Goal: Information Seeking & Learning: Find specific fact

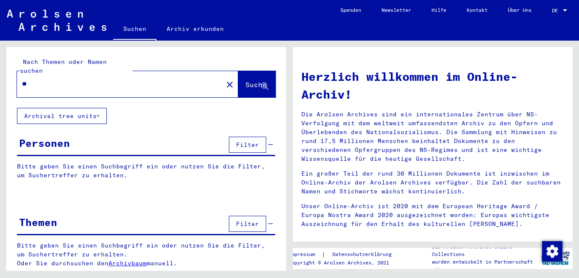
type input "*"
click at [244, 71] on button "Suche" at bounding box center [256, 84] width 37 height 26
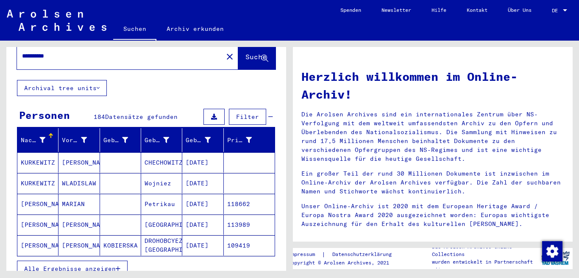
scroll to position [28, 0]
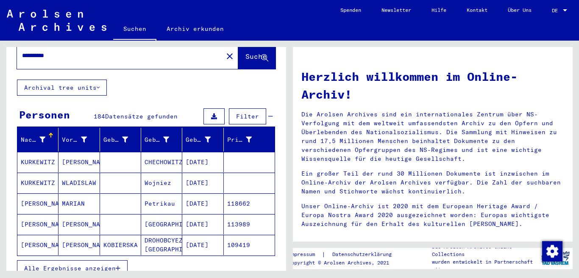
click at [69, 214] on mat-cell "[PERSON_NAME]" at bounding box center [78, 224] width 41 height 20
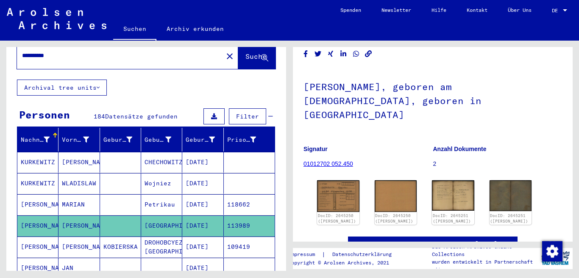
scroll to position [56, 0]
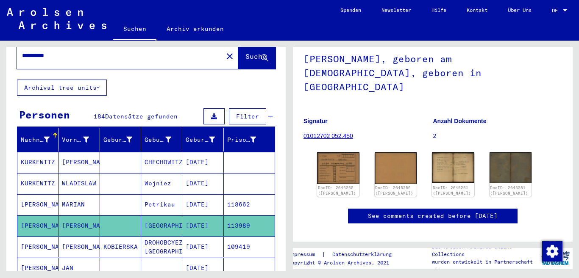
drag, startPoint x: 437, startPoint y: 74, endPoint x: 510, endPoint y: 75, distance: 73.8
click at [510, 75] on h1 "[PERSON_NAME], geboren am [DEMOGRAPHIC_DATA], geboren in [GEOGRAPHIC_DATA]" at bounding box center [432, 71] width 259 height 65
copy h1 "[GEOGRAPHIC_DATA]"
click at [344, 152] on img at bounding box center [338, 168] width 44 height 33
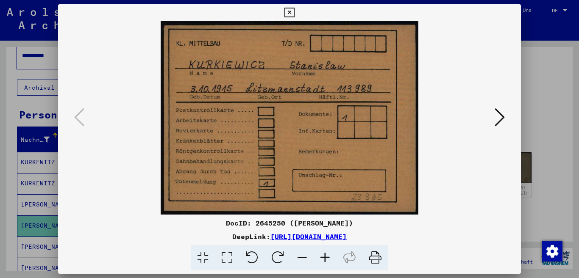
click at [498, 118] on icon at bounding box center [500, 117] width 10 height 20
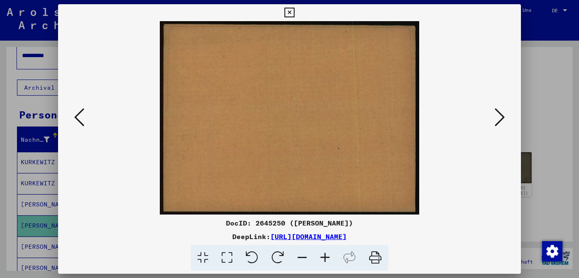
click at [498, 118] on icon at bounding box center [500, 117] width 10 height 20
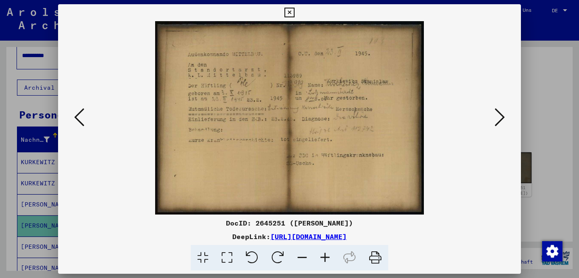
click at [504, 114] on icon at bounding box center [500, 117] width 10 height 20
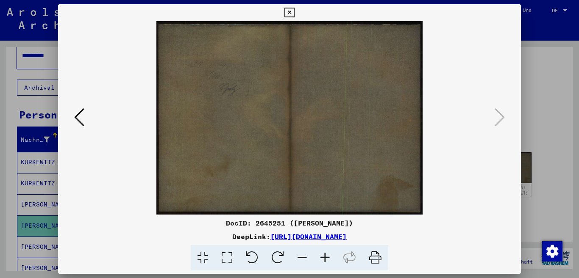
click at [504, 114] on icon at bounding box center [500, 117] width 10 height 20
click at [502, 115] on icon at bounding box center [500, 117] width 10 height 20
click at [294, 12] on icon at bounding box center [289, 13] width 10 height 10
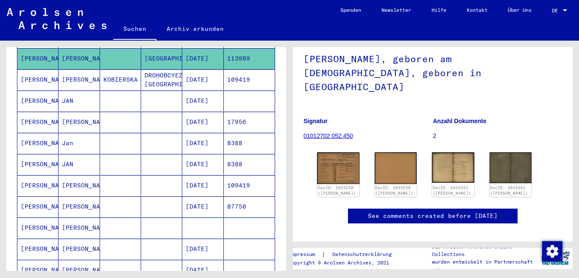
scroll to position [226, 0]
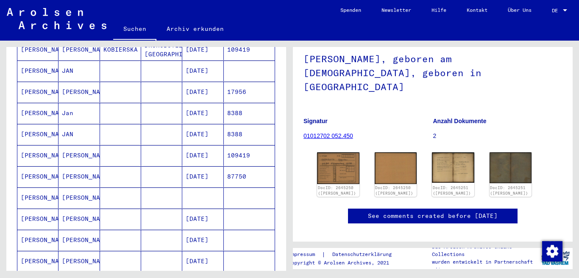
click at [48, 167] on mat-cell "[PERSON_NAME]" at bounding box center [37, 177] width 41 height 21
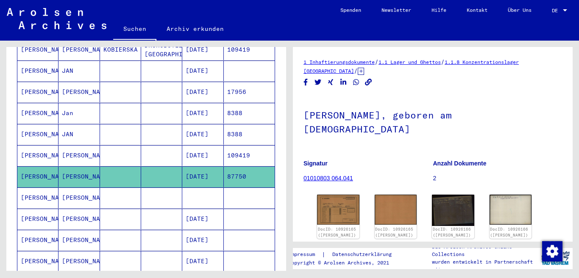
scroll to position [56, 0]
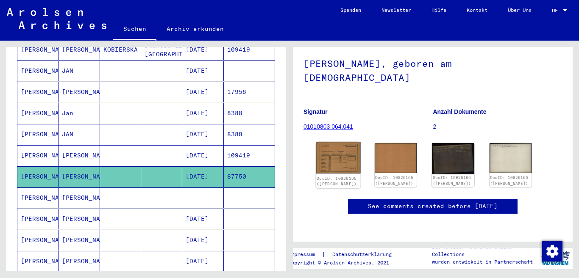
click at [342, 150] on img at bounding box center [338, 157] width 44 height 31
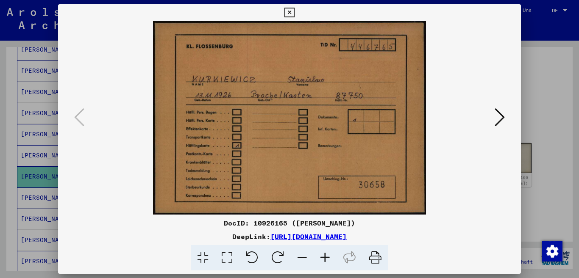
click at [500, 117] on icon at bounding box center [500, 117] width 10 height 20
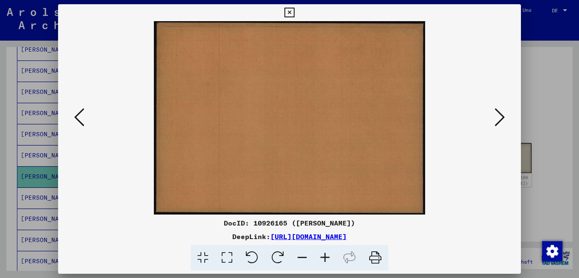
click at [499, 117] on icon at bounding box center [500, 117] width 10 height 20
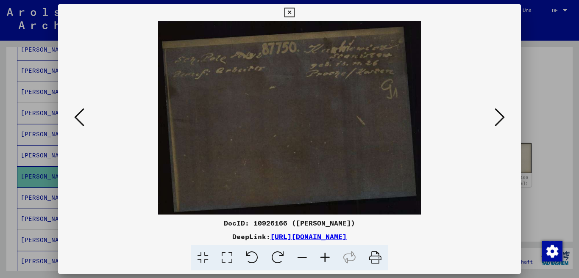
click at [499, 117] on icon at bounding box center [500, 117] width 10 height 20
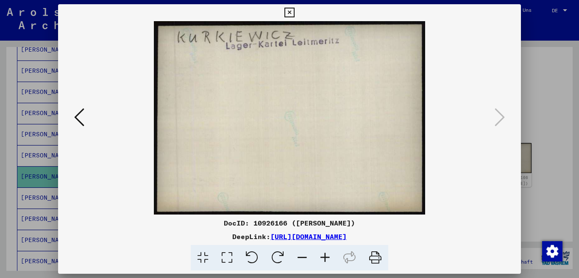
click at [499, 117] on icon at bounding box center [500, 117] width 10 height 20
click at [499, 119] on icon at bounding box center [500, 117] width 10 height 20
click at [294, 11] on icon at bounding box center [289, 13] width 10 height 10
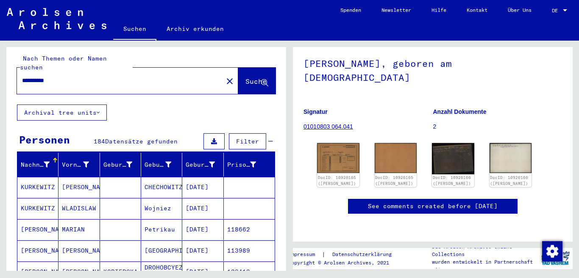
scroll to position [0, 0]
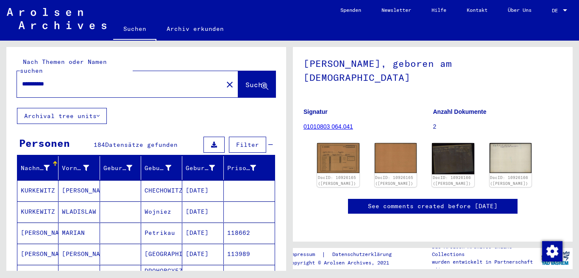
click at [89, 80] on input "**********" at bounding box center [120, 84] width 196 height 9
click at [245, 81] on span "Suche" at bounding box center [255, 85] width 21 height 8
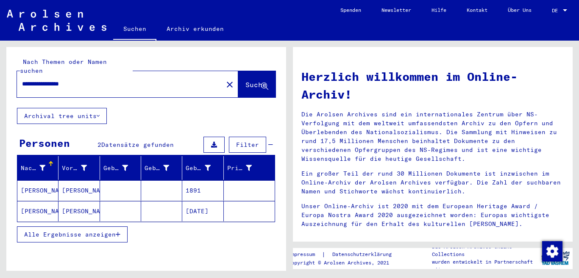
click at [36, 182] on mat-cell "[PERSON_NAME]" at bounding box center [37, 191] width 41 height 20
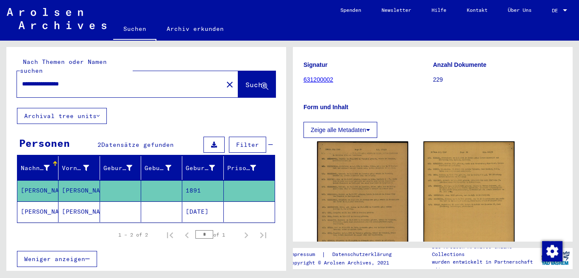
scroll to position [170, 0]
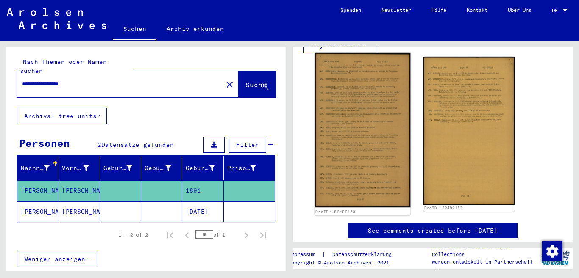
click at [366, 125] on img at bounding box center [363, 130] width 96 height 155
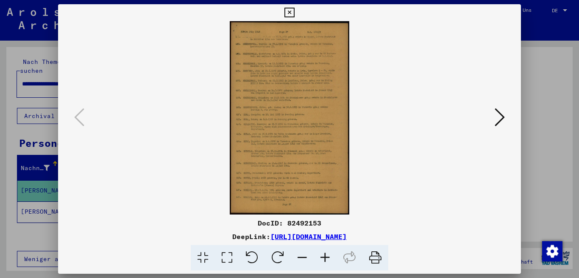
click at [324, 259] on icon at bounding box center [325, 258] width 23 height 26
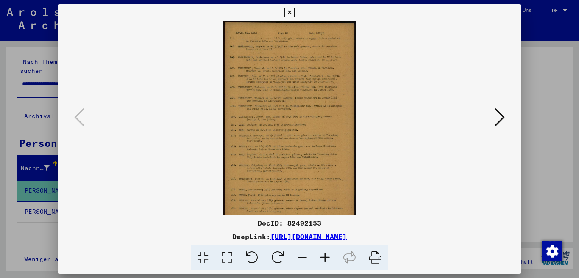
click at [324, 259] on icon at bounding box center [325, 258] width 23 height 26
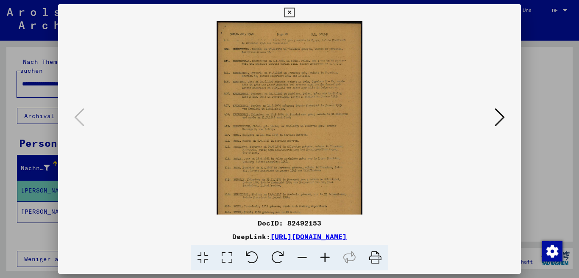
click at [324, 259] on icon at bounding box center [325, 258] width 23 height 26
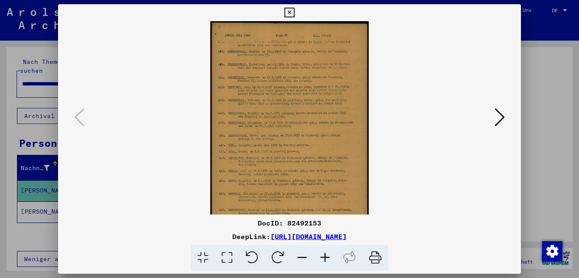
click at [324, 259] on icon at bounding box center [325, 258] width 23 height 26
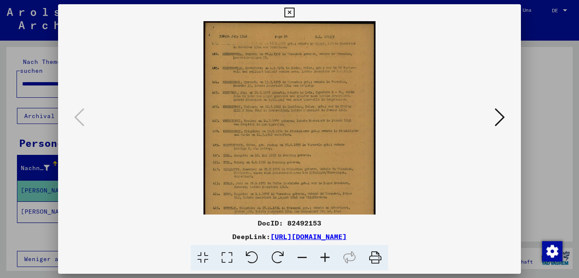
click at [324, 259] on icon at bounding box center [325, 258] width 23 height 26
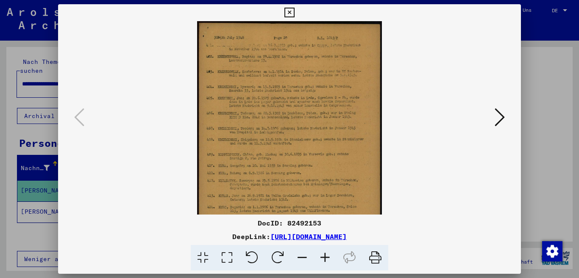
click at [323, 258] on icon at bounding box center [325, 258] width 23 height 26
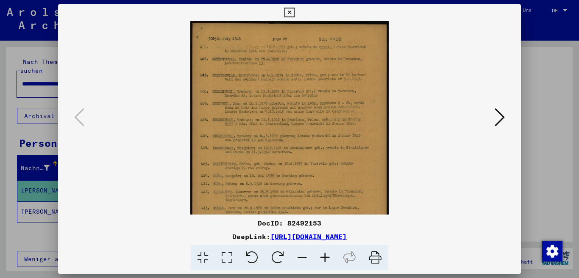
click at [323, 258] on icon at bounding box center [325, 258] width 23 height 26
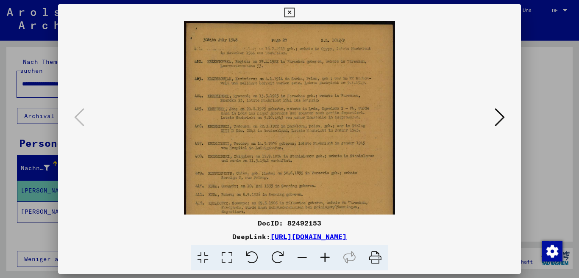
click at [323, 258] on icon at bounding box center [325, 258] width 23 height 26
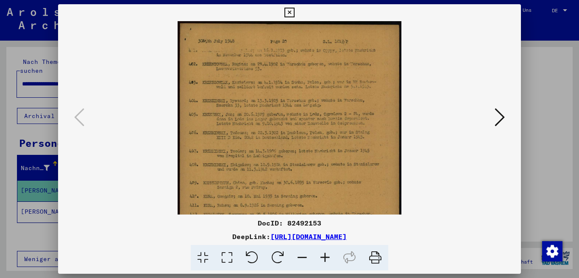
click at [323, 258] on icon at bounding box center [325, 258] width 23 height 26
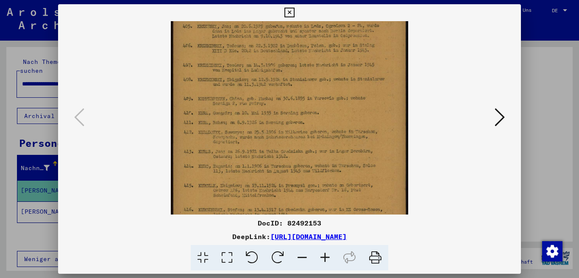
drag, startPoint x: 363, startPoint y: 98, endPoint x: 362, endPoint y: 58, distance: 40.3
click at [360, 58] on img at bounding box center [289, 120] width 237 height 384
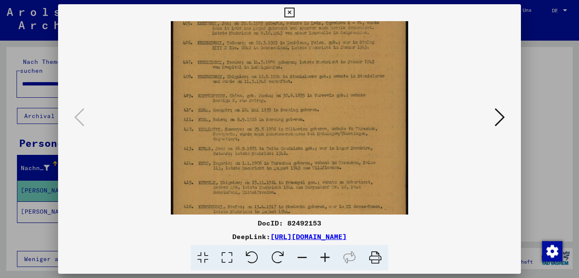
scroll to position [174, 0]
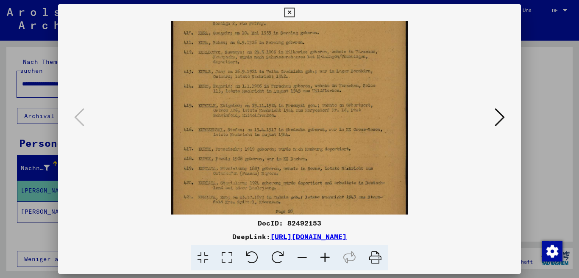
drag, startPoint x: 329, startPoint y: 179, endPoint x: 321, endPoint y: 102, distance: 77.6
click at [321, 102] on img at bounding box center [289, 39] width 237 height 384
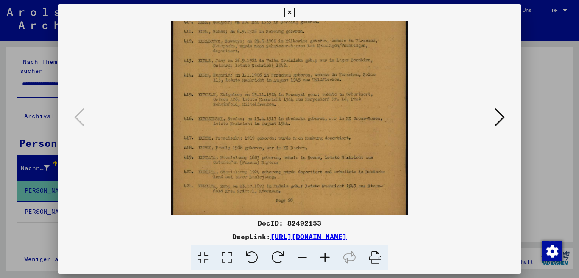
scroll to position [191, 0]
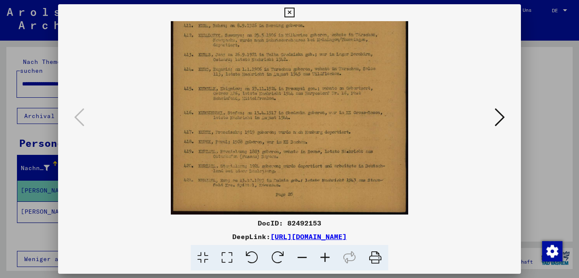
drag, startPoint x: 323, startPoint y: 178, endPoint x: 326, endPoint y: 151, distance: 26.9
click at [326, 151] on img at bounding box center [289, 22] width 237 height 384
click at [326, 257] on icon at bounding box center [325, 258] width 23 height 26
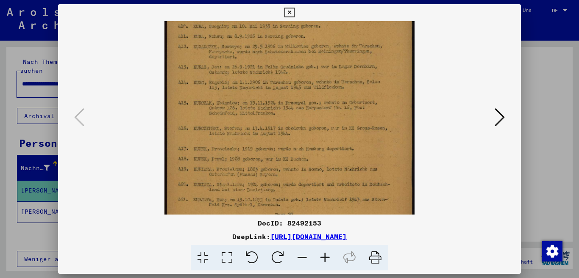
click at [326, 257] on icon at bounding box center [325, 258] width 23 height 26
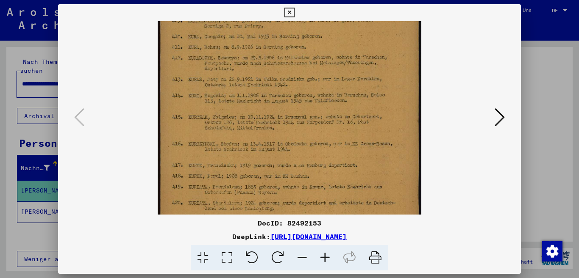
click at [326, 257] on icon at bounding box center [325, 258] width 23 height 26
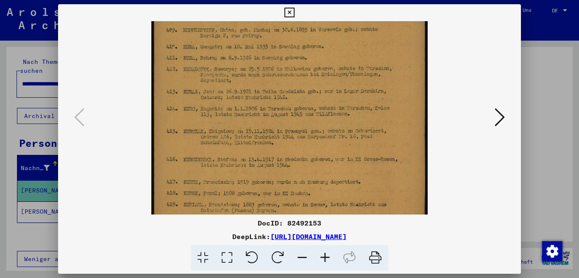
click at [326, 257] on icon at bounding box center [325, 258] width 23 height 26
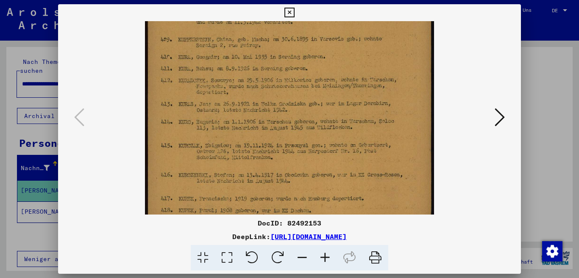
drag, startPoint x: 294, startPoint y: 112, endPoint x: 298, endPoint y: 96, distance: 16.7
click at [298, 96] on img at bounding box center [289, 64] width 289 height 469
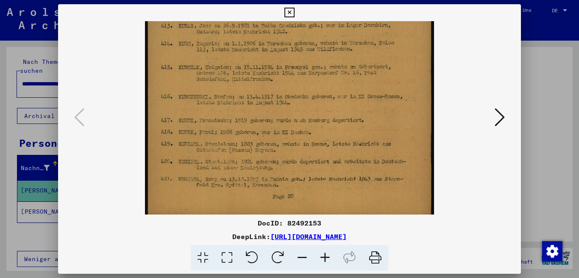
scroll to position [275, 0]
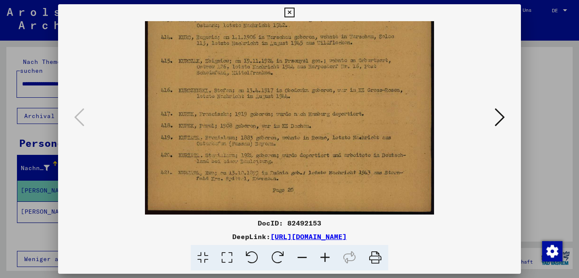
drag, startPoint x: 286, startPoint y: 163, endPoint x: 298, endPoint y: 120, distance: 44.7
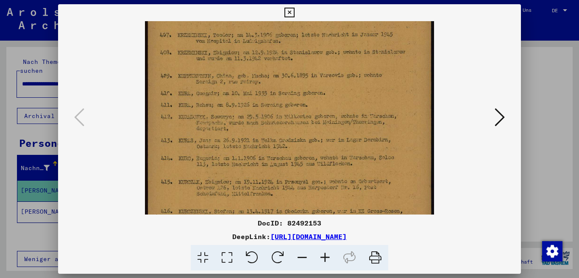
click at [345, 196] on img at bounding box center [289, 101] width 289 height 469
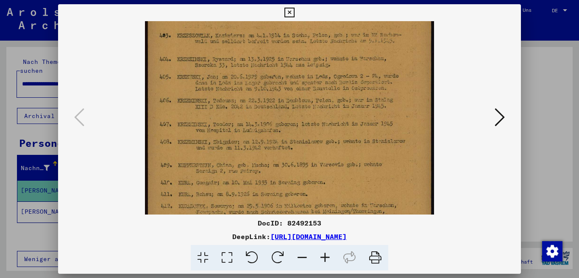
drag, startPoint x: 314, startPoint y: 157, endPoint x: 320, endPoint y: 140, distance: 17.8
click at [313, 172] on img at bounding box center [289, 190] width 289 height 469
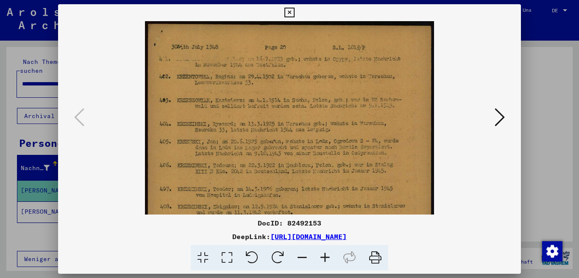
drag, startPoint x: 314, startPoint y: 139, endPoint x: 314, endPoint y: 179, distance: 39.8
click at [313, 182] on img at bounding box center [289, 255] width 289 height 469
click at [499, 121] on icon at bounding box center [500, 117] width 10 height 20
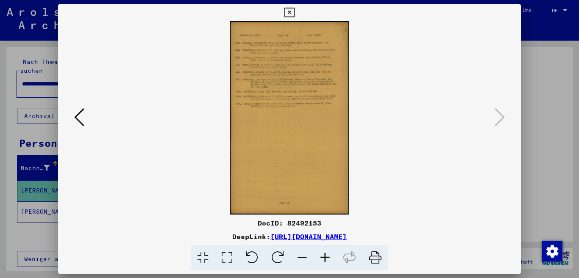
click at [324, 256] on icon at bounding box center [325, 258] width 23 height 26
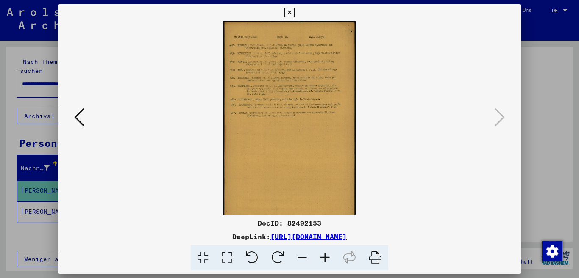
click at [324, 256] on icon at bounding box center [325, 258] width 23 height 26
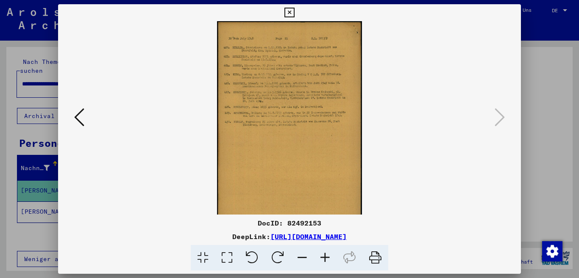
click at [324, 256] on icon at bounding box center [325, 258] width 23 height 26
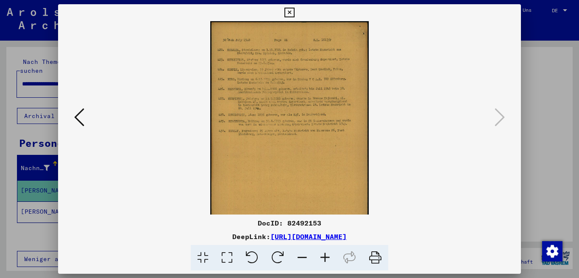
click at [324, 256] on icon at bounding box center [325, 258] width 23 height 26
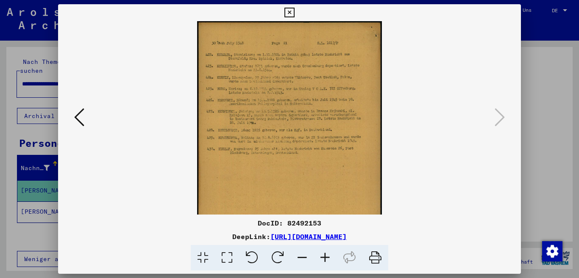
click at [324, 256] on icon at bounding box center [325, 258] width 23 height 26
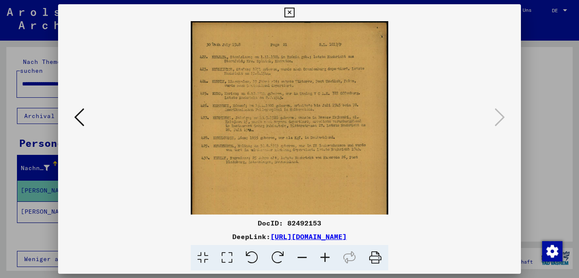
click at [324, 256] on icon at bounding box center [325, 258] width 23 height 26
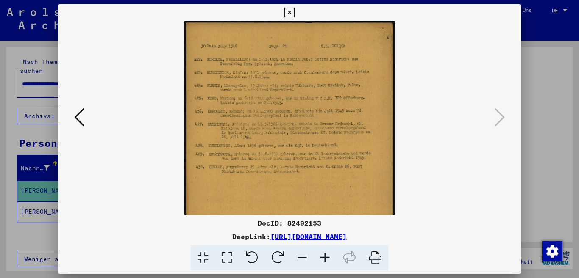
click at [326, 257] on icon at bounding box center [325, 258] width 23 height 26
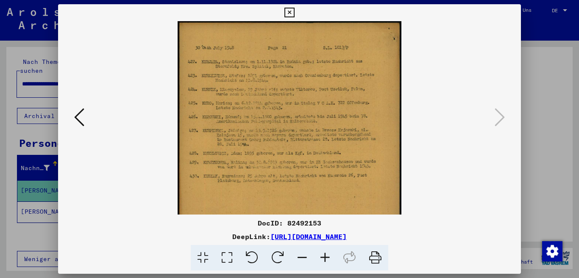
click at [326, 257] on icon at bounding box center [325, 258] width 23 height 26
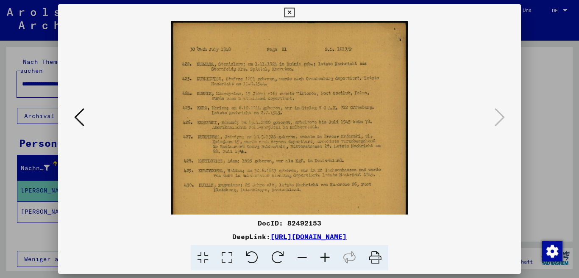
click at [326, 257] on icon at bounding box center [325, 258] width 23 height 26
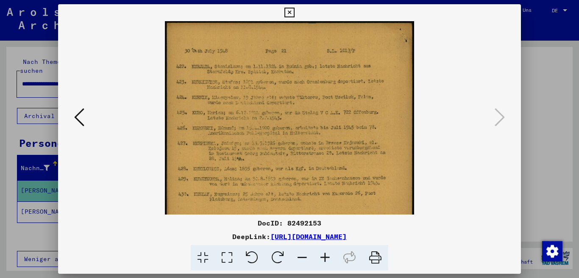
click at [324, 253] on icon at bounding box center [325, 258] width 23 height 26
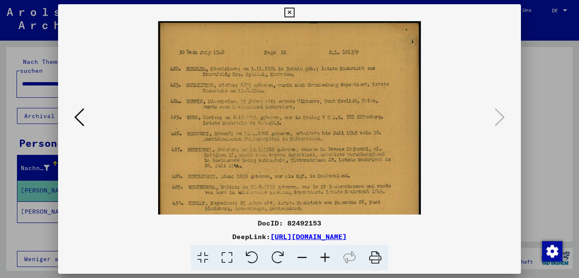
click at [324, 253] on icon at bounding box center [325, 258] width 23 height 26
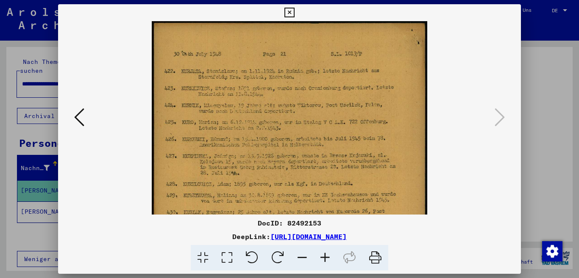
click at [324, 253] on icon at bounding box center [325, 258] width 23 height 26
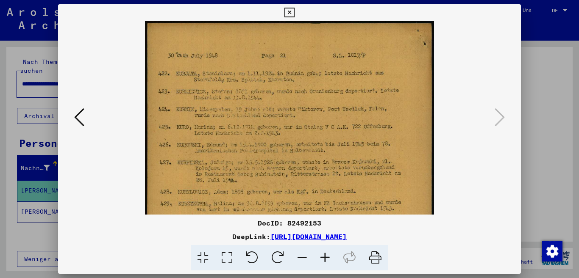
click at [324, 253] on icon at bounding box center [325, 258] width 23 height 26
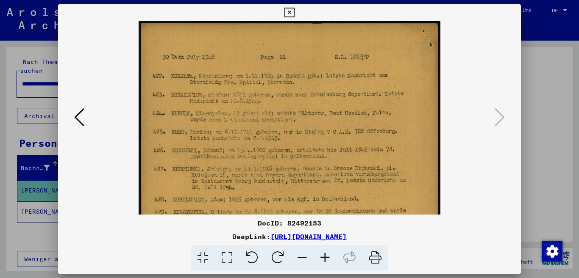
click at [328, 255] on icon at bounding box center [325, 258] width 23 height 26
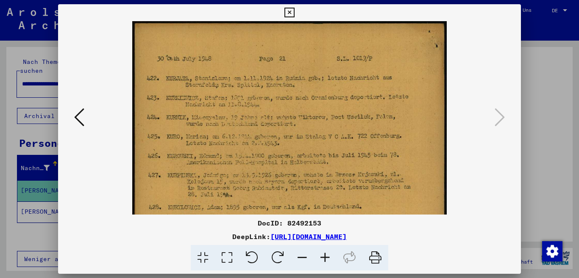
click at [328, 255] on icon at bounding box center [325, 258] width 23 height 26
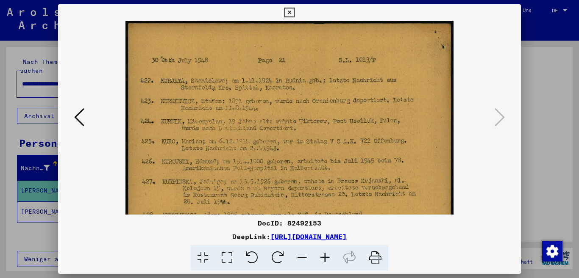
click at [294, 13] on icon at bounding box center [289, 13] width 10 height 10
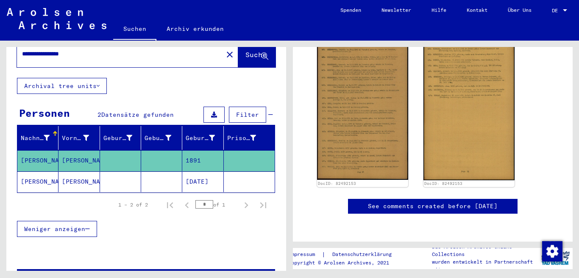
scroll to position [29, 0]
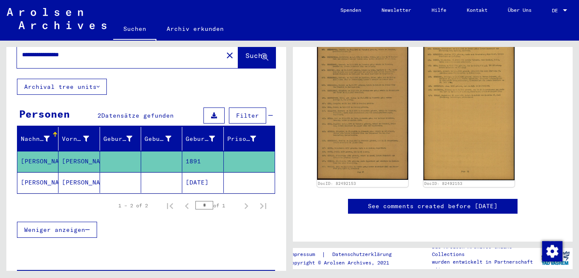
click at [35, 174] on mat-cell "[PERSON_NAME]" at bounding box center [37, 182] width 41 height 21
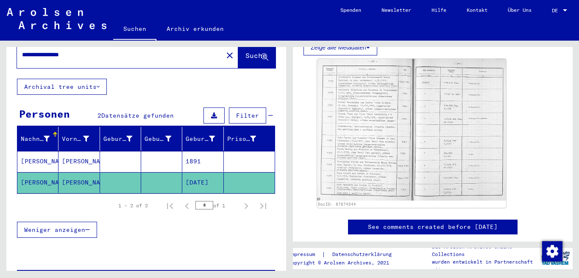
scroll to position [226, 0]
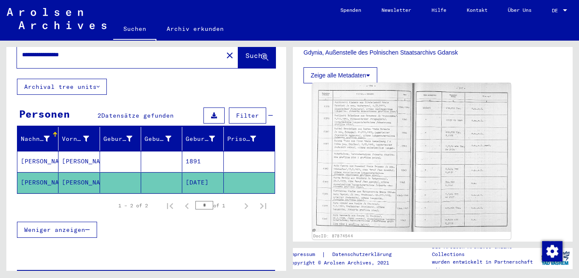
click at [378, 139] on img at bounding box center [411, 157] width 198 height 149
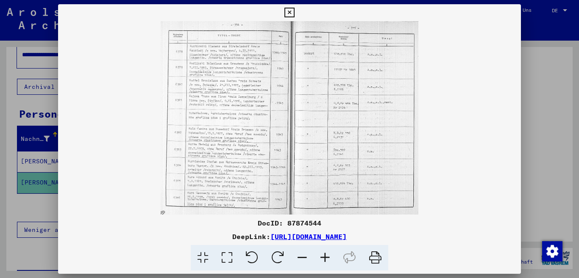
click at [325, 257] on icon at bounding box center [325, 258] width 23 height 26
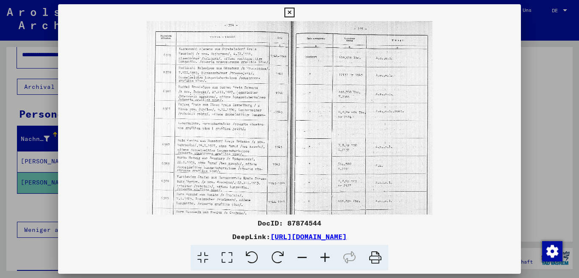
click at [325, 257] on icon at bounding box center [325, 258] width 23 height 26
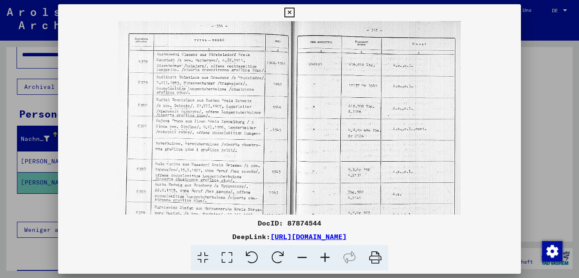
click at [325, 257] on icon at bounding box center [325, 258] width 23 height 26
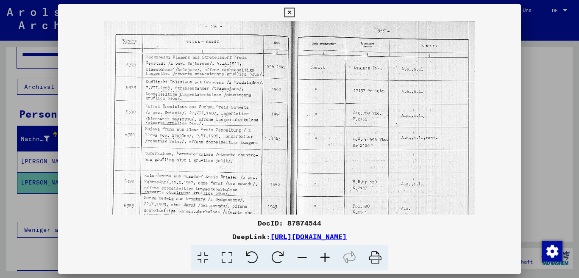
click at [325, 257] on icon at bounding box center [325, 258] width 23 height 26
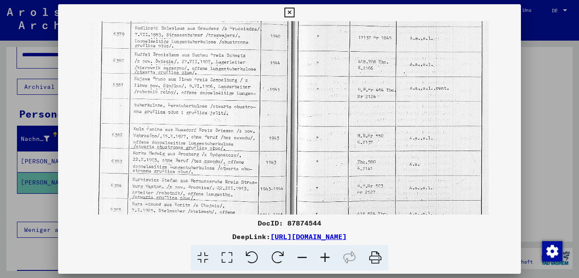
scroll to position [76, 0]
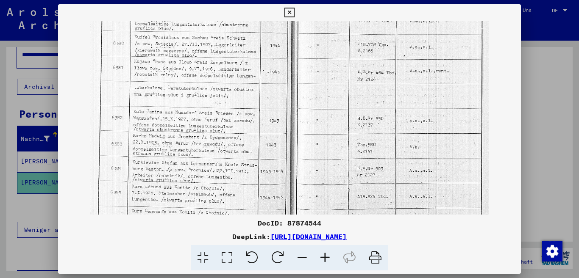
drag, startPoint x: 235, startPoint y: 159, endPoint x: 223, endPoint y: 83, distance: 76.8
click at [223, 83] on img at bounding box center [289, 95] width 399 height 300
click at [325, 257] on icon at bounding box center [325, 258] width 23 height 26
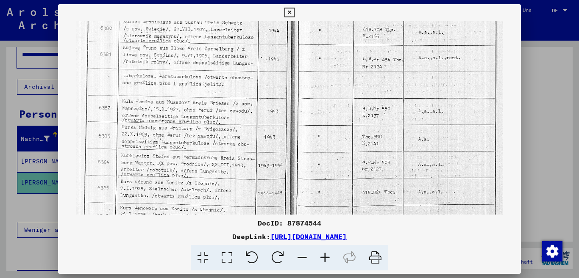
scroll to position [98, 0]
drag, startPoint x: 254, startPoint y: 122, endPoint x: 254, endPoint y: 100, distance: 22.5
click at [254, 100] on img at bounding box center [289, 83] width 427 height 321
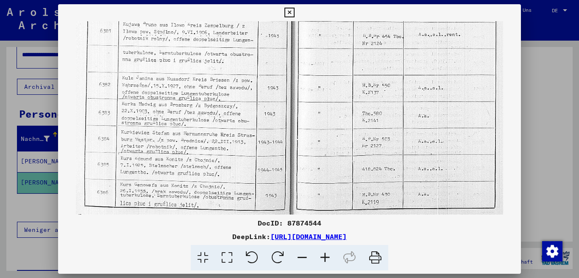
scroll to position [126, 0]
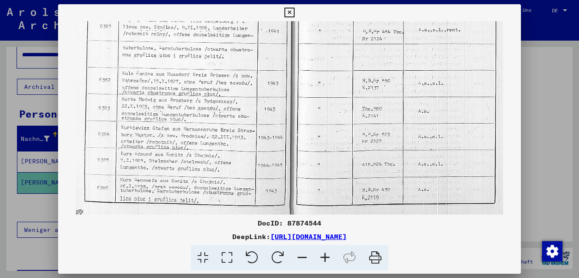
drag, startPoint x: 267, startPoint y: 87, endPoint x: 238, endPoint y: 62, distance: 38.8
click at [238, 62] on img at bounding box center [289, 55] width 427 height 321
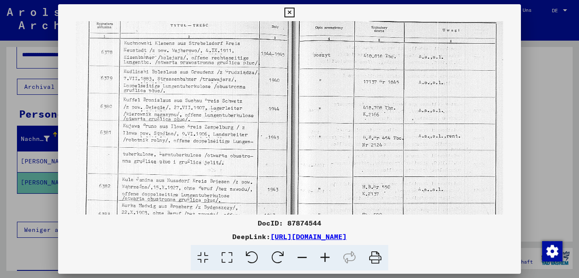
scroll to position [0, 0]
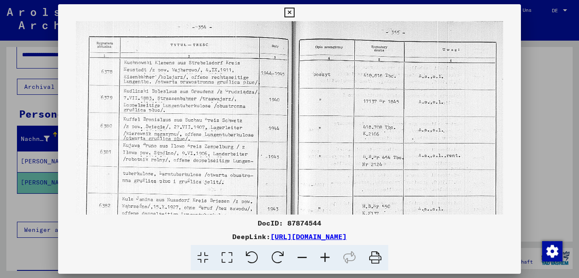
drag, startPoint x: 240, startPoint y: 72, endPoint x: 367, endPoint y: 98, distance: 128.9
click at [234, 214] on img at bounding box center [289, 181] width 427 height 321
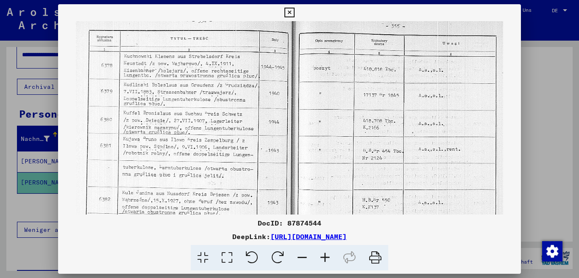
click at [294, 12] on icon at bounding box center [289, 13] width 10 height 10
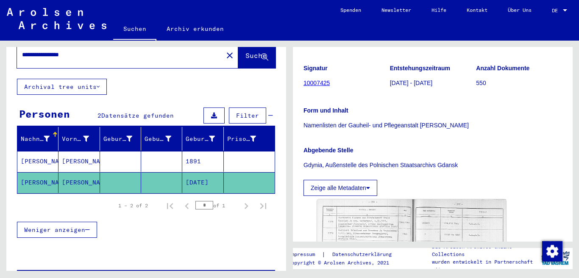
scroll to position [85, 0]
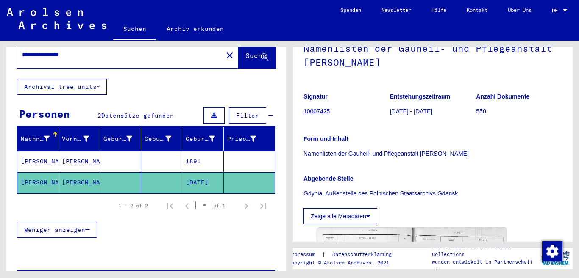
click at [562, 8] on div at bounding box center [565, 11] width 8 height 6
click at [547, 12] on span "English" at bounding box center [543, 15] width 21 height 6
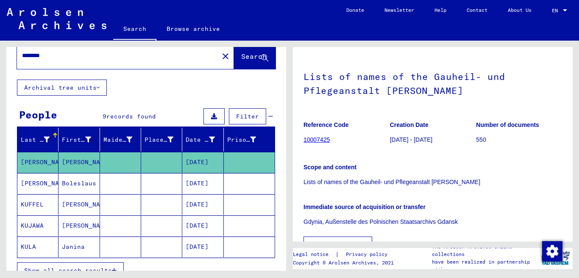
scroll to position [85, 0]
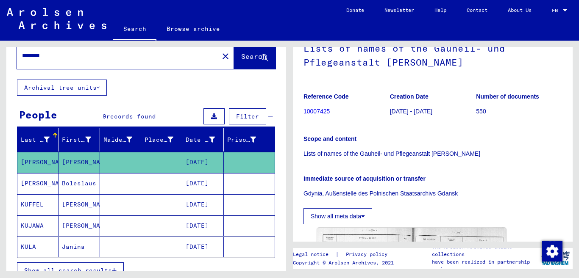
drag, startPoint x: 359, startPoint y: 155, endPoint x: 464, endPoint y: 154, distance: 104.7
click at [463, 154] on p "Lists of names of the Gauheil- und Pflegeanstalt [PERSON_NAME]" at bounding box center [432, 154] width 259 height 9
copy p "Gauheil- und Pflegeanstalt Konradstein"
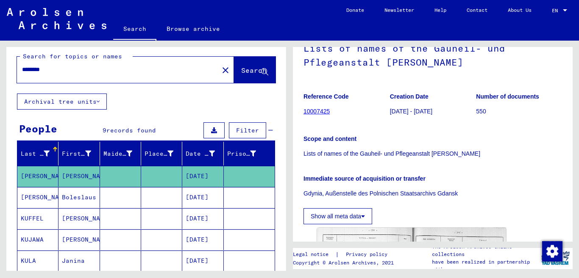
scroll to position [0, 0]
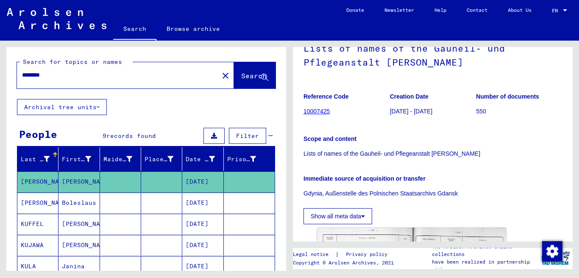
click at [72, 78] on input "********" at bounding box center [118, 75] width 192 height 9
click at [64, 78] on input "********" at bounding box center [118, 75] width 192 height 9
type input "**********"
click at [239, 81] on button "Search" at bounding box center [255, 75] width 42 height 26
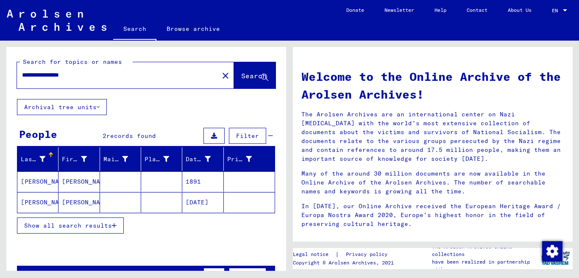
click at [41, 200] on mat-cell "[PERSON_NAME]" at bounding box center [37, 202] width 41 height 20
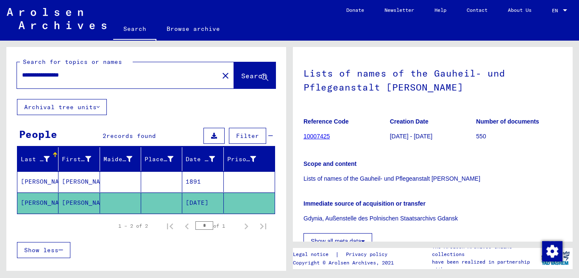
scroll to position [56, 0]
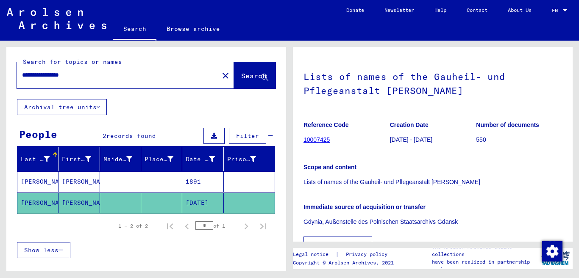
drag, startPoint x: 450, startPoint y: 92, endPoint x: 381, endPoint y: 99, distance: 69.0
click at [381, 99] on h1 "Lists of names of the Gauheil- und Pflegeanstalt [PERSON_NAME]" at bounding box center [432, 82] width 259 height 51
click at [382, 99] on h1 "Lists of names of the Gauheil- und Pflegeanstalt [PERSON_NAME]" at bounding box center [432, 82] width 259 height 51
click at [385, 95] on h1 "Lists of names of the Gauheil- und Pflegeanstalt [PERSON_NAME]" at bounding box center [432, 82] width 259 height 51
drag, startPoint x: 384, startPoint y: 92, endPoint x: 446, endPoint y: 90, distance: 62.3
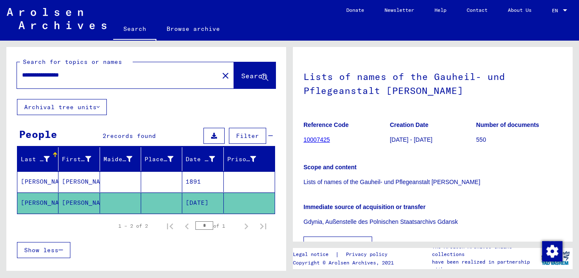
click at [446, 90] on h1 "Lists of names of the Gauheil- und Pflegeanstalt [PERSON_NAME]" at bounding box center [432, 82] width 259 height 51
copy h1 "[PERSON_NAME]"
click at [459, 97] on h1 "Lists of names of the Gauheil- und Pflegeanstalt [PERSON_NAME]" at bounding box center [432, 82] width 259 height 51
drag, startPoint x: 455, startPoint y: 92, endPoint x: 448, endPoint y: 84, distance: 10.5
click at [455, 92] on h1 "Lists of names of the Gauheil- und Pflegeanstalt [PERSON_NAME]" at bounding box center [432, 82] width 259 height 51
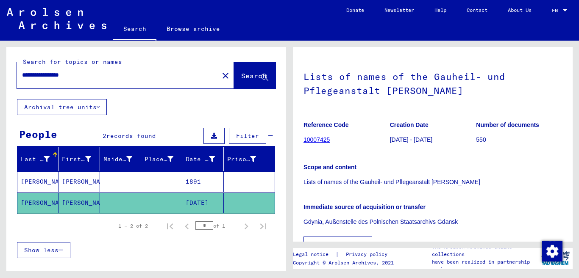
drag, startPoint x: 431, startPoint y: 75, endPoint x: 377, endPoint y: 92, distance: 57.2
click at [377, 92] on h1 "Lists of names of the Gauheil- und Pflegeanstalt [PERSON_NAME]" at bounding box center [432, 82] width 259 height 51
copy h1 "Gauheil- und Pflegeanstalt"
click at [356, 143] on figure "Reference Code 10007425" at bounding box center [346, 134] width 86 height 38
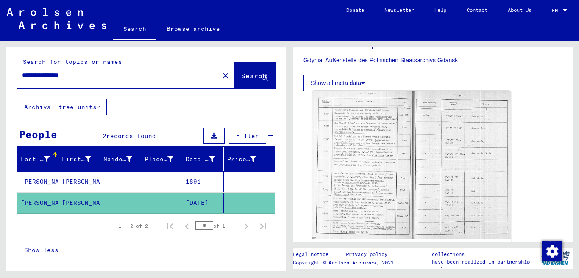
scroll to position [226, 0]
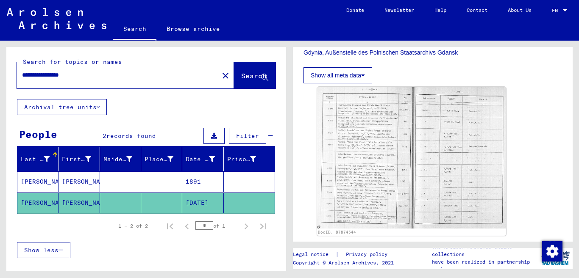
click at [64, 183] on mat-cell "[PERSON_NAME]" at bounding box center [78, 182] width 41 height 21
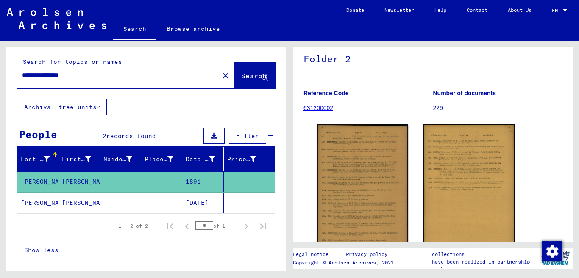
scroll to position [85, 0]
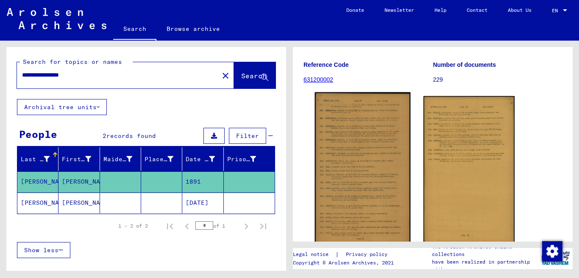
click at [348, 158] on img at bounding box center [363, 169] width 96 height 155
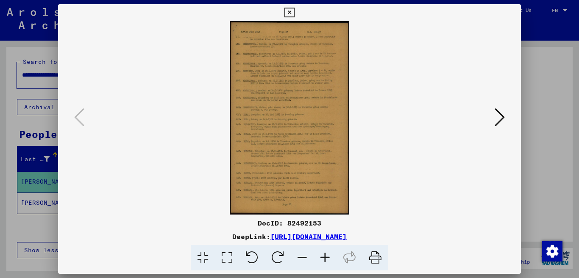
click at [324, 253] on icon at bounding box center [325, 258] width 23 height 26
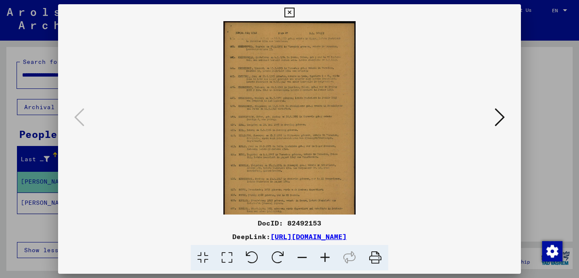
click at [325, 253] on icon at bounding box center [325, 258] width 23 height 26
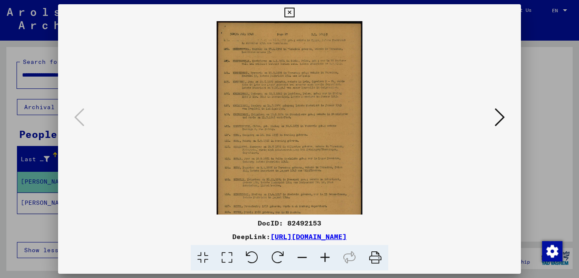
click at [325, 253] on icon at bounding box center [325, 258] width 23 height 26
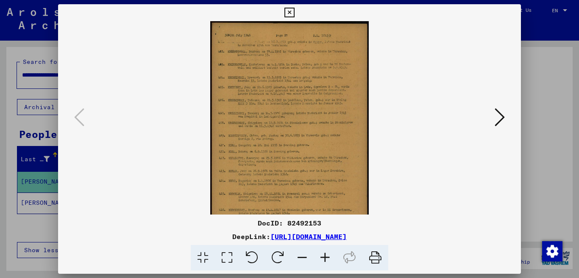
click at [325, 253] on icon at bounding box center [325, 258] width 23 height 26
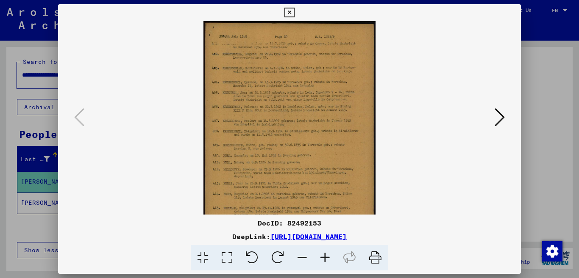
click at [325, 253] on icon at bounding box center [325, 258] width 23 height 26
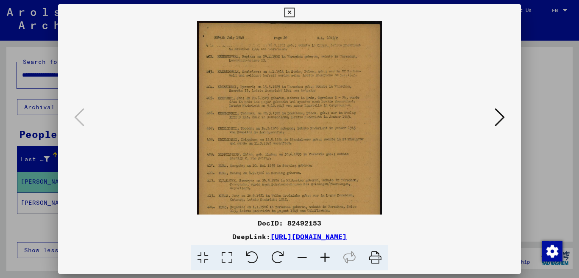
click at [325, 253] on icon at bounding box center [325, 258] width 23 height 26
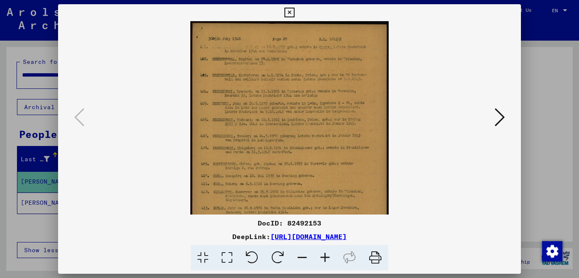
click at [321, 259] on icon at bounding box center [325, 258] width 23 height 26
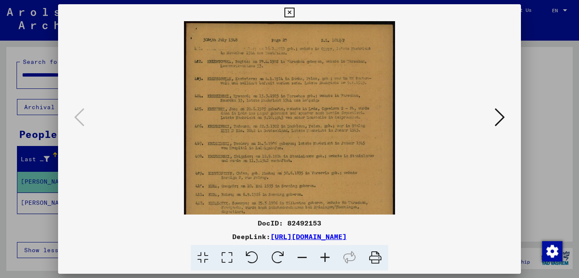
click at [322, 258] on icon at bounding box center [325, 258] width 23 height 26
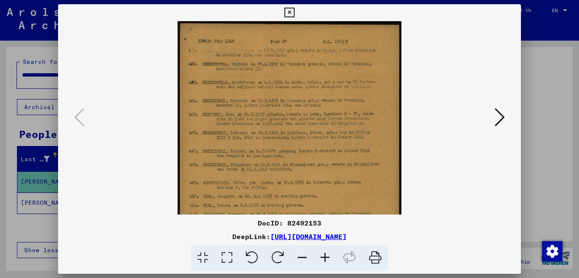
click at [499, 118] on icon at bounding box center [500, 117] width 10 height 20
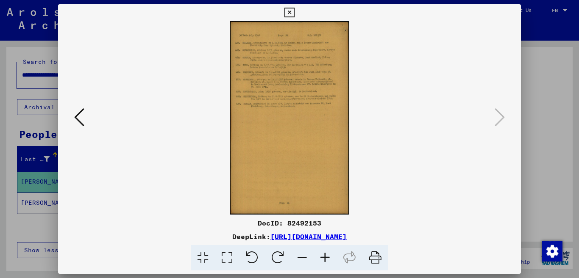
click at [325, 256] on icon at bounding box center [325, 258] width 23 height 26
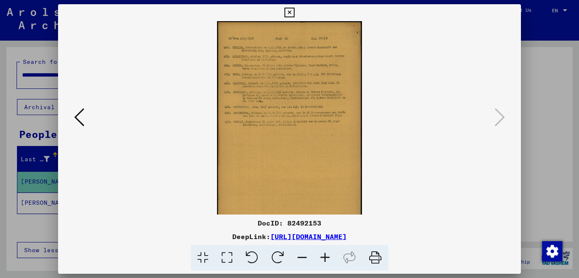
click at [325, 256] on icon at bounding box center [325, 258] width 23 height 26
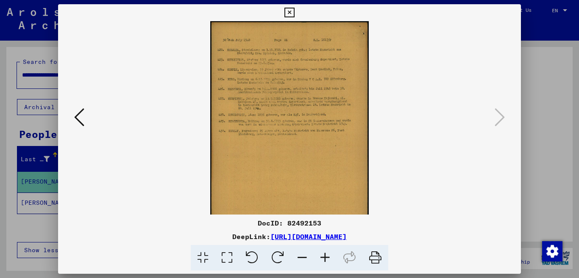
click at [325, 256] on icon at bounding box center [325, 258] width 23 height 26
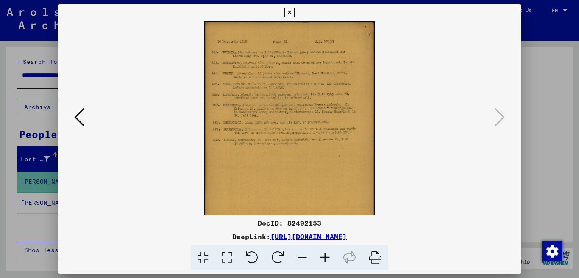
click at [325, 256] on icon at bounding box center [325, 258] width 23 height 26
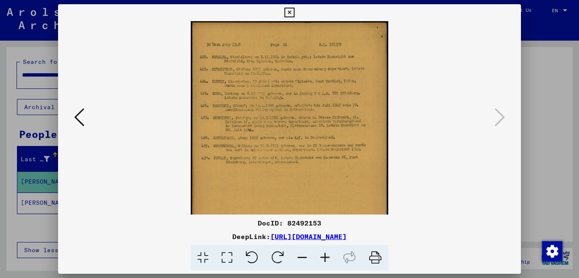
click at [325, 256] on icon at bounding box center [325, 258] width 23 height 26
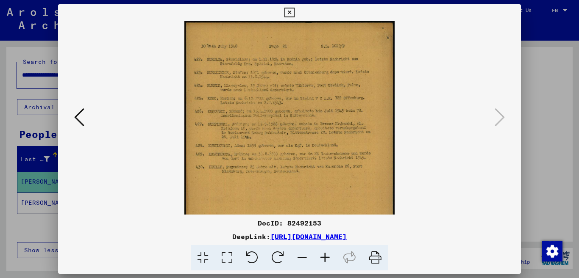
click at [325, 256] on icon at bounding box center [325, 258] width 23 height 26
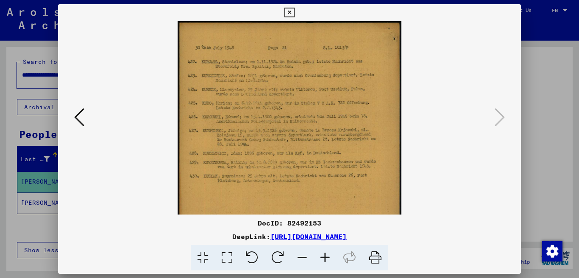
click at [325, 256] on icon at bounding box center [325, 258] width 23 height 26
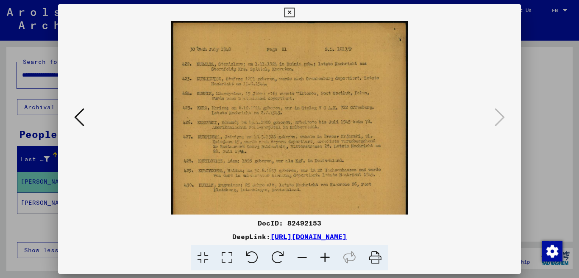
click at [325, 256] on icon at bounding box center [325, 258] width 23 height 26
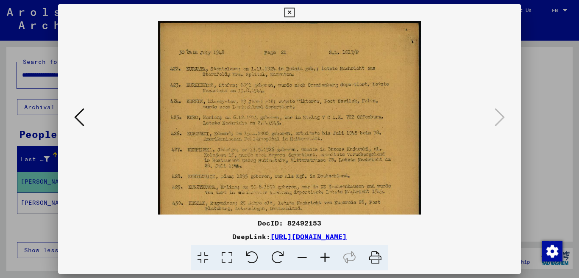
click at [324, 261] on icon at bounding box center [325, 258] width 23 height 26
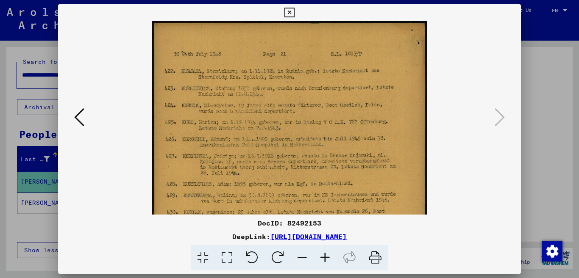
click at [328, 255] on icon at bounding box center [325, 258] width 23 height 26
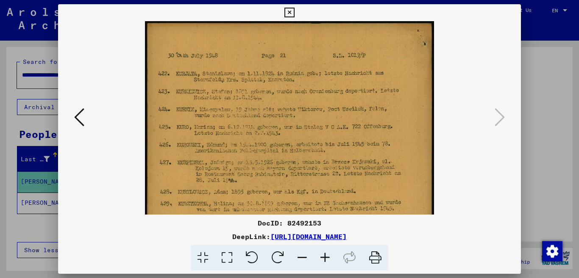
click at [294, 13] on icon at bounding box center [289, 13] width 10 height 10
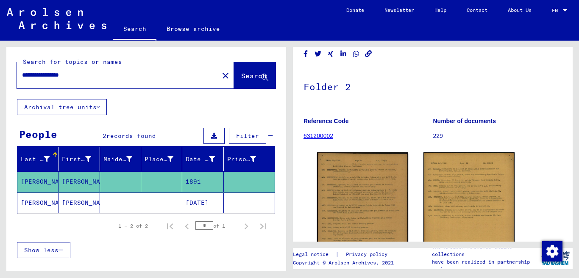
scroll to position [56, 0]
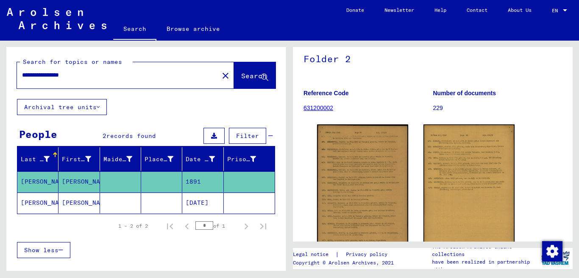
click at [315, 106] on link "631200002" at bounding box center [318, 108] width 30 height 7
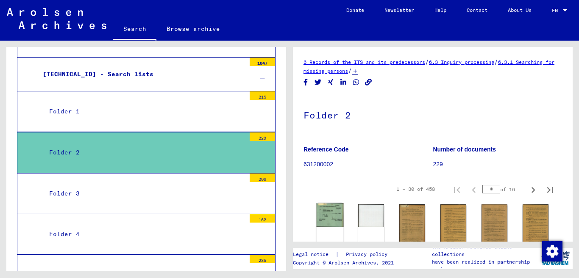
click at [328, 212] on img at bounding box center [329, 215] width 27 height 24
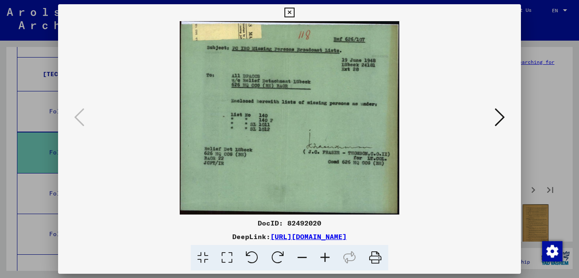
click at [325, 257] on icon at bounding box center [325, 258] width 23 height 26
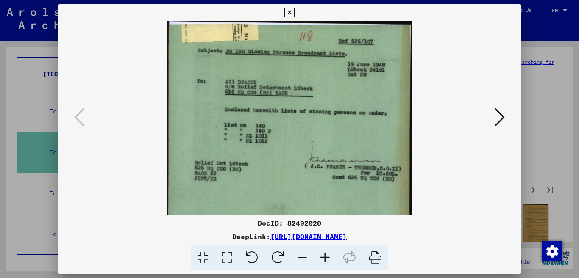
click at [325, 257] on icon at bounding box center [325, 258] width 23 height 26
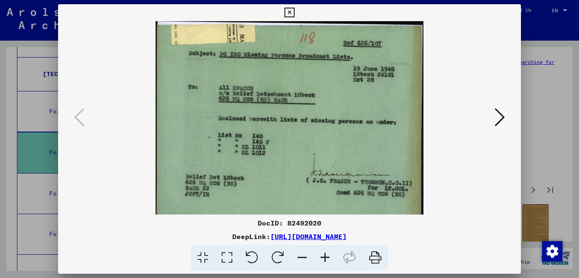
click at [502, 119] on icon at bounding box center [500, 117] width 10 height 20
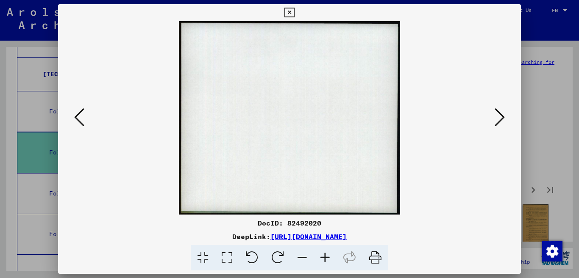
click at [499, 117] on icon at bounding box center [500, 117] width 10 height 20
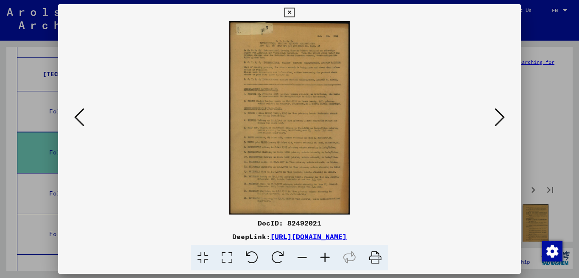
click at [325, 255] on icon at bounding box center [325, 258] width 23 height 26
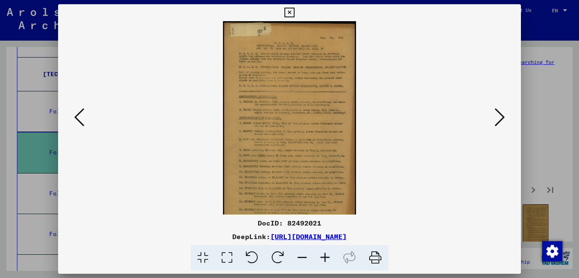
click at [325, 255] on icon at bounding box center [325, 258] width 23 height 26
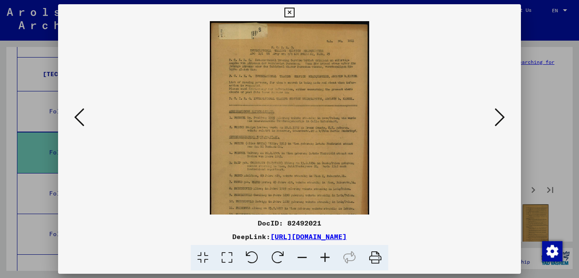
click at [325, 255] on icon at bounding box center [325, 258] width 23 height 26
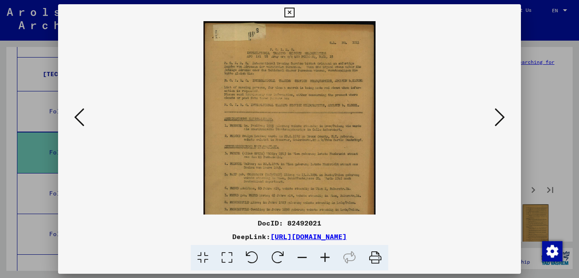
click at [325, 255] on icon at bounding box center [325, 258] width 23 height 26
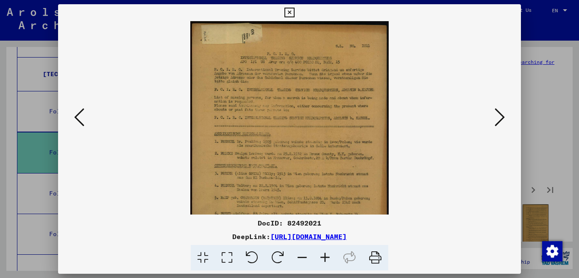
click at [325, 255] on icon at bounding box center [325, 258] width 23 height 26
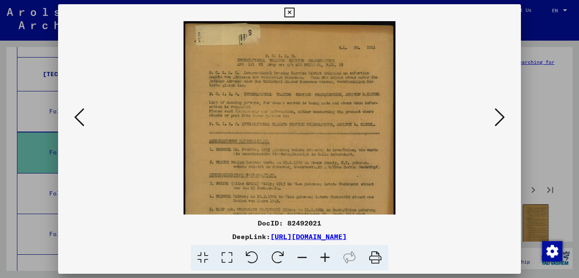
click at [325, 255] on icon at bounding box center [325, 258] width 23 height 26
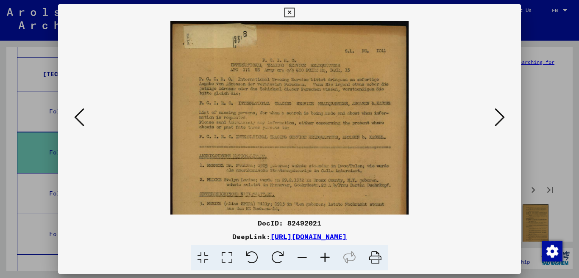
click at [325, 255] on icon at bounding box center [325, 258] width 23 height 26
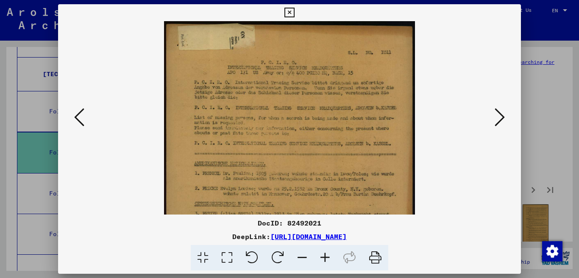
click at [325, 255] on icon at bounding box center [325, 258] width 23 height 26
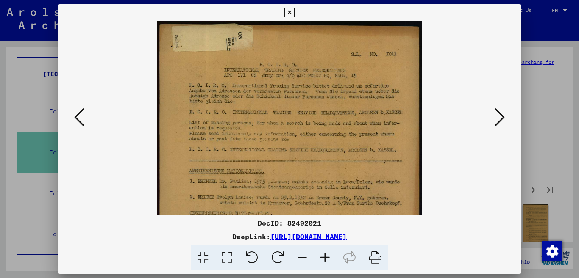
click at [327, 257] on icon at bounding box center [325, 258] width 23 height 26
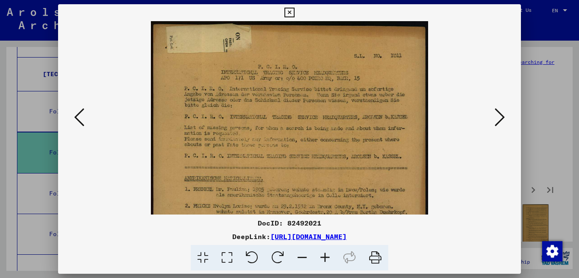
click at [327, 257] on icon at bounding box center [325, 258] width 23 height 26
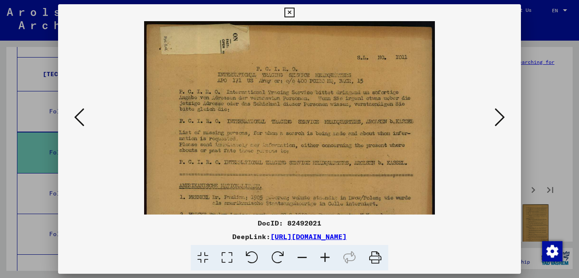
scroll to position [31, 0]
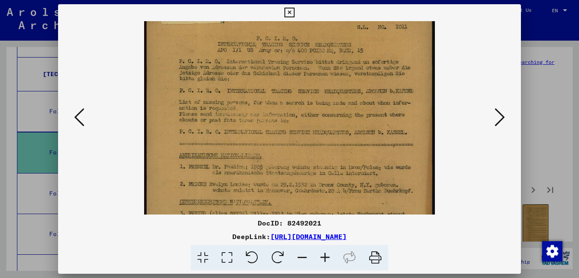
drag, startPoint x: 370, startPoint y: 144, endPoint x: 375, endPoint y: 72, distance: 72.2
click at [375, 72] on img at bounding box center [289, 225] width 291 height 469
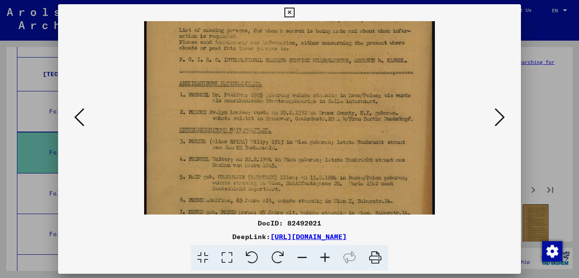
drag, startPoint x: 351, startPoint y: 131, endPoint x: 352, endPoint y: 65, distance: 65.7
click at [352, 65] on img at bounding box center [289, 153] width 291 height 469
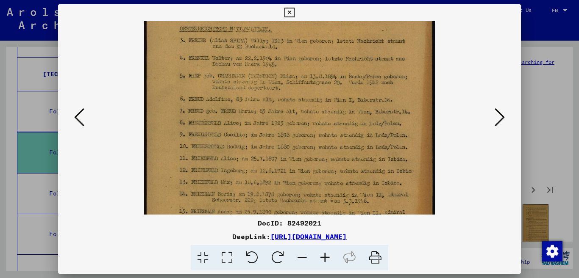
scroll to position [275, 0]
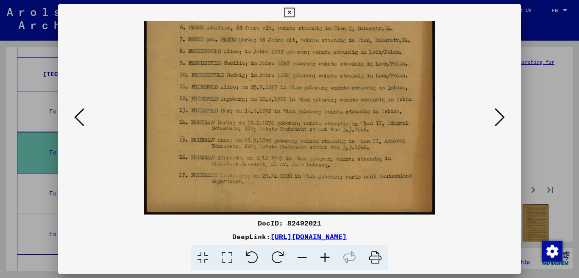
drag, startPoint x: 334, startPoint y: 81, endPoint x: 328, endPoint y: 100, distance: 20.1
drag, startPoint x: 311, startPoint y: 151, endPoint x: 314, endPoint y: 131, distance: 20.1
drag, startPoint x: 328, startPoint y: 180, endPoint x: 320, endPoint y: 205, distance: 25.9
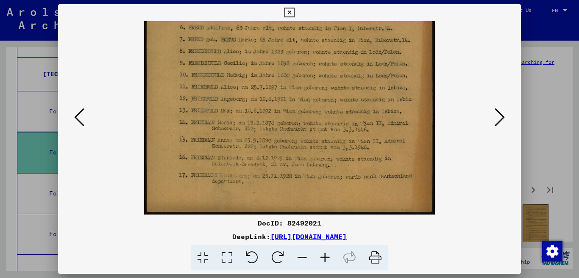
click at [325, 223] on div "DocID: 82492021 DeepLink: [URL][DOMAIN_NAME]" at bounding box center [289, 137] width 463 height 267
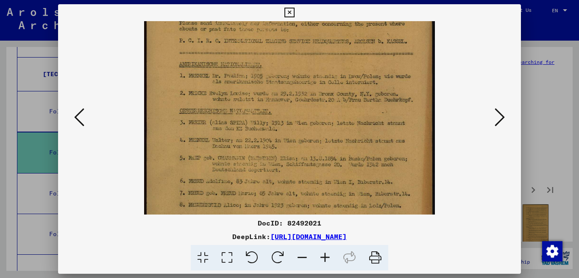
drag, startPoint x: 314, startPoint y: 220, endPoint x: 320, endPoint y: 127, distance: 93.5
click at [314, 221] on div "DocID: 82492021 DeepLink: [URL][DOMAIN_NAME]" at bounding box center [289, 137] width 463 height 267
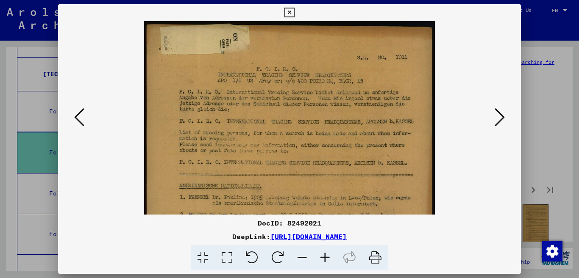
drag, startPoint x: 321, startPoint y: 120, endPoint x: 324, endPoint y: 149, distance: 28.5
click at [324, 149] on img at bounding box center [289, 255] width 291 height 469
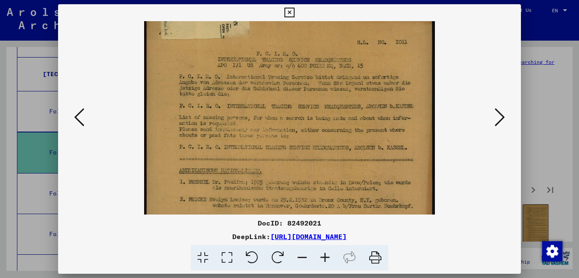
scroll to position [17, 0]
drag, startPoint x: 188, startPoint y: 162, endPoint x: 187, endPoint y: 145, distance: 16.6
click at [187, 145] on img at bounding box center [289, 239] width 291 height 469
click at [82, 124] on icon at bounding box center [79, 117] width 10 height 20
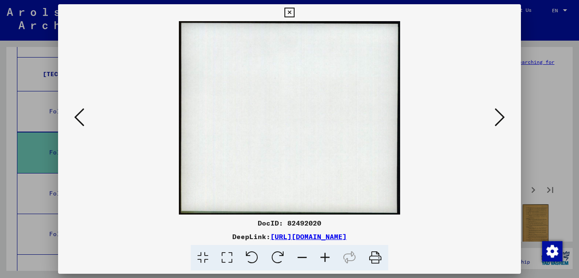
click at [82, 124] on icon at bounding box center [79, 117] width 10 height 20
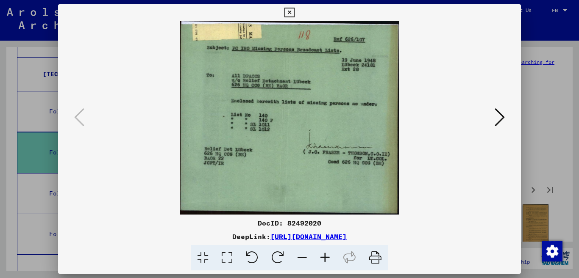
click at [326, 260] on icon at bounding box center [325, 258] width 23 height 26
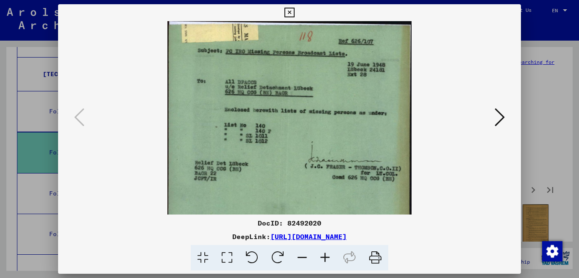
click at [326, 260] on icon at bounding box center [325, 258] width 23 height 26
click at [326, 259] on icon at bounding box center [325, 258] width 23 height 26
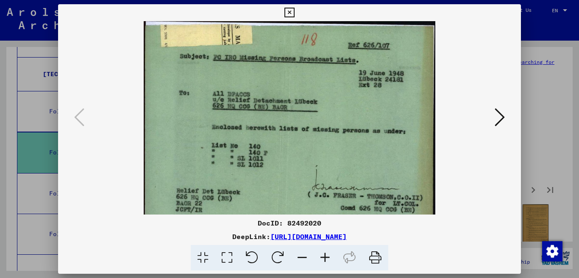
click at [326, 259] on icon at bounding box center [325, 258] width 23 height 26
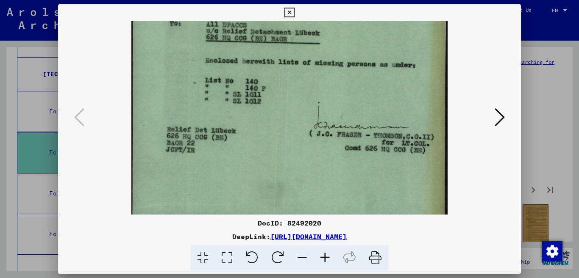
scroll to position [78, 0]
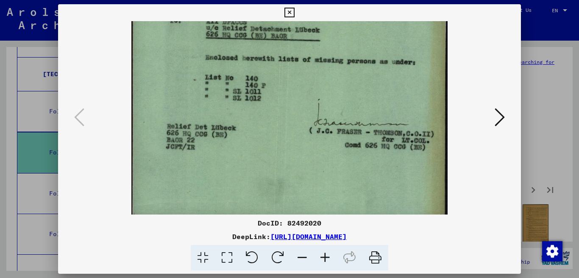
drag, startPoint x: 303, startPoint y: 166, endPoint x: 289, endPoint y: 88, distance: 79.8
click at [289, 88] on img at bounding box center [289, 82] width 316 height 278
click at [500, 117] on icon at bounding box center [500, 117] width 10 height 20
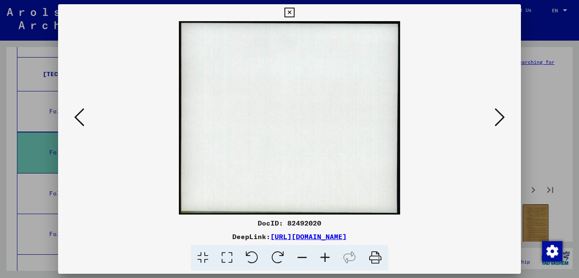
click at [500, 117] on icon at bounding box center [500, 117] width 10 height 20
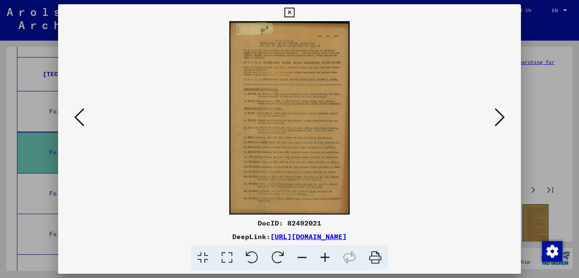
click at [500, 117] on icon at bounding box center [500, 117] width 10 height 20
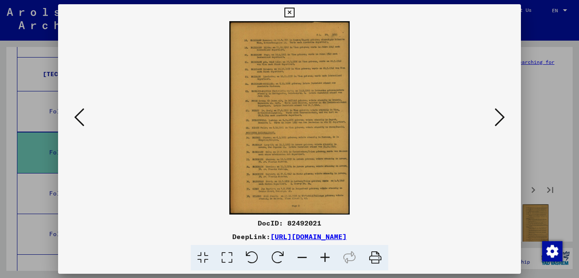
click at [500, 117] on icon at bounding box center [500, 117] width 10 height 20
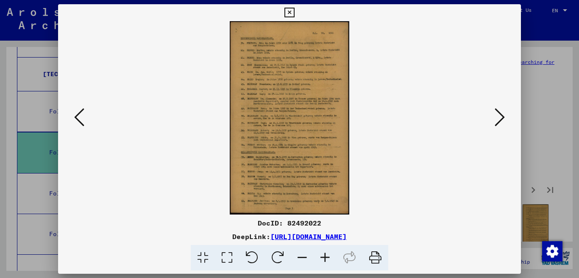
click at [500, 117] on icon at bounding box center [500, 117] width 10 height 20
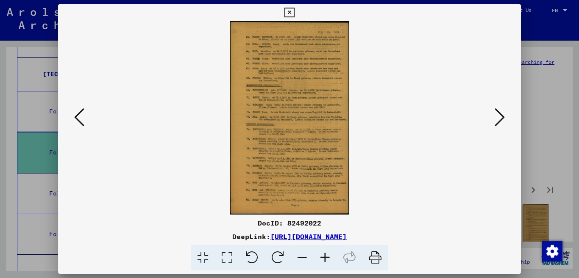
click at [500, 117] on icon at bounding box center [500, 117] width 10 height 20
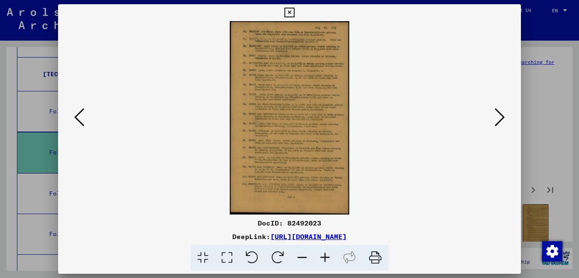
click at [83, 116] on icon at bounding box center [79, 117] width 10 height 20
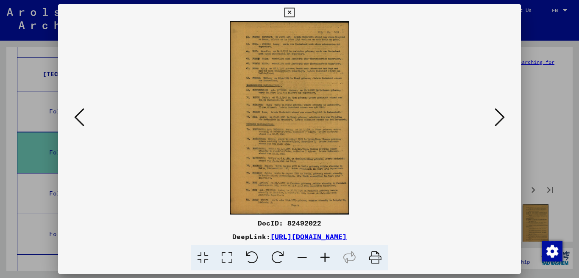
click at [324, 254] on icon at bounding box center [325, 258] width 23 height 26
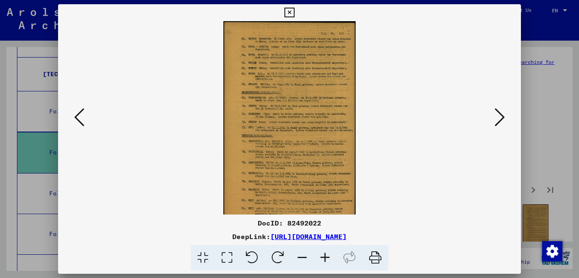
click at [324, 254] on icon at bounding box center [325, 258] width 23 height 26
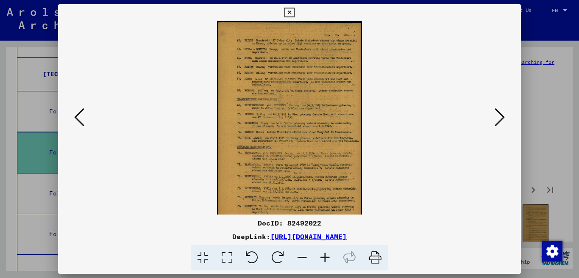
click at [324, 254] on icon at bounding box center [325, 258] width 23 height 26
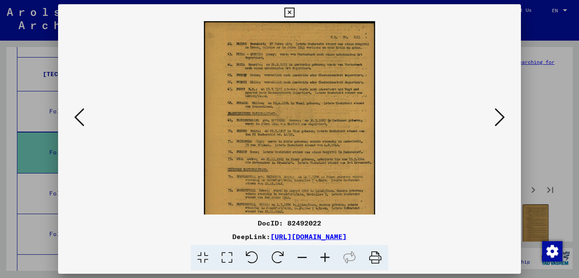
click at [324, 254] on icon at bounding box center [325, 258] width 23 height 26
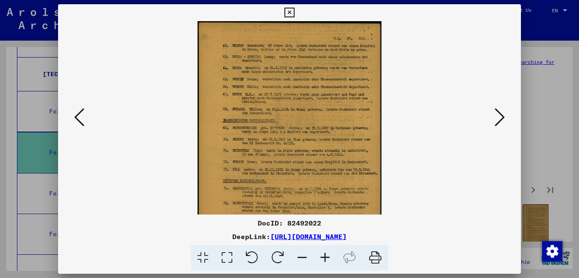
click at [324, 254] on icon at bounding box center [325, 258] width 23 height 26
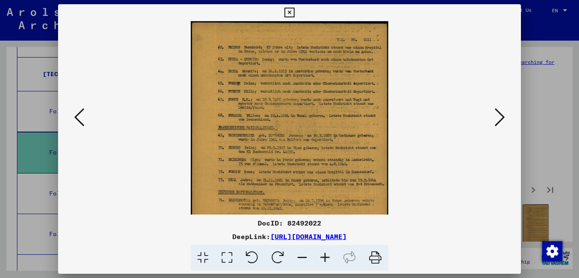
click at [324, 254] on icon at bounding box center [325, 258] width 23 height 26
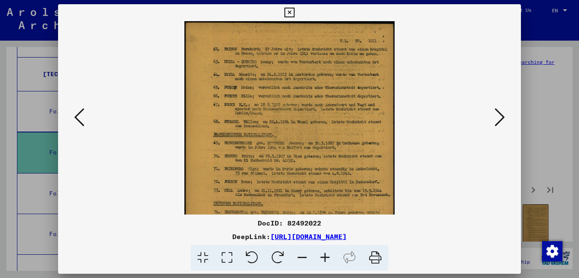
click at [324, 254] on icon at bounding box center [325, 258] width 23 height 26
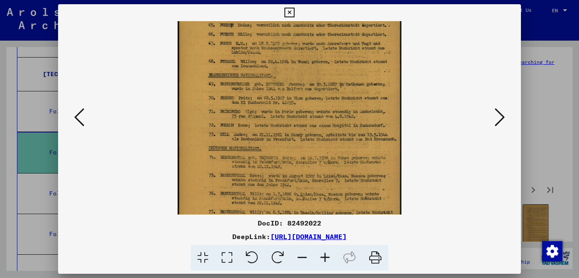
drag, startPoint x: 302, startPoint y: 184, endPoint x: 302, endPoint y: 117, distance: 67.4
click at [301, 117] on img at bounding box center [289, 136] width 223 height 363
drag, startPoint x: 306, startPoint y: 166, endPoint x: 307, endPoint y: 117, distance: 49.2
click at [307, 117] on img at bounding box center [289, 135] width 223 height 363
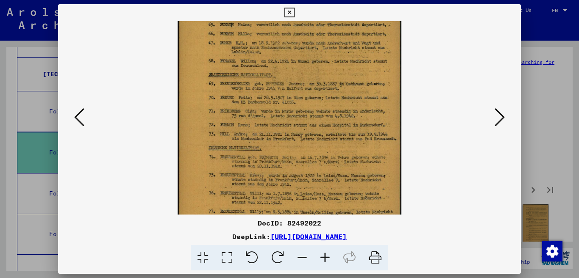
scroll to position [116, 0]
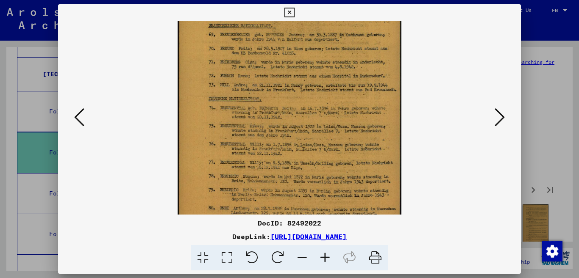
click at [498, 120] on icon at bounding box center [500, 117] width 10 height 20
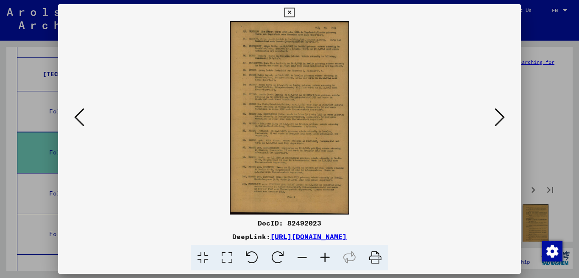
click at [498, 120] on icon at bounding box center [500, 117] width 10 height 20
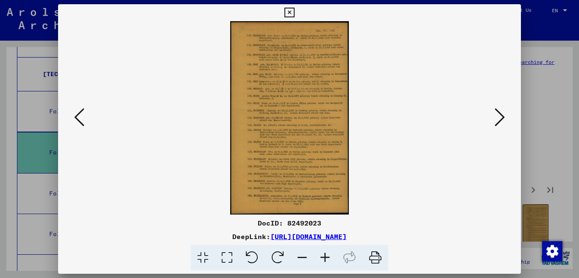
click at [498, 120] on icon at bounding box center [500, 117] width 10 height 20
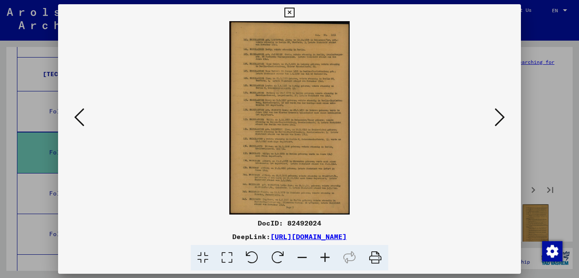
click at [498, 120] on icon at bounding box center [500, 117] width 10 height 20
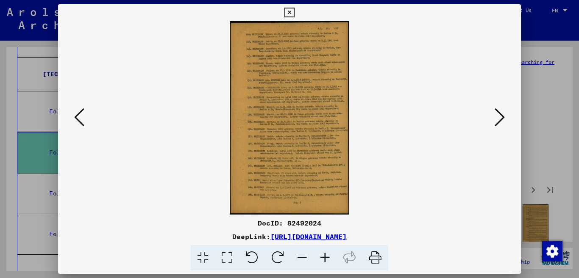
click at [294, 11] on icon at bounding box center [289, 13] width 10 height 10
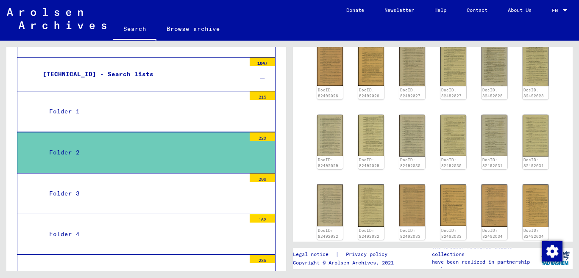
scroll to position [254, 0]
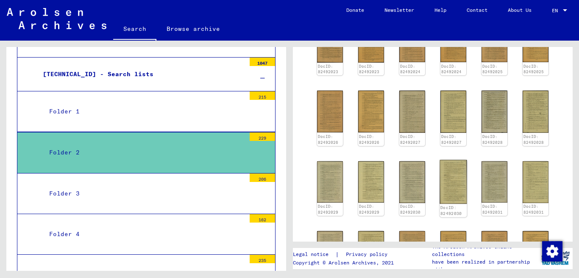
click at [453, 173] on img at bounding box center [452, 182] width 27 height 44
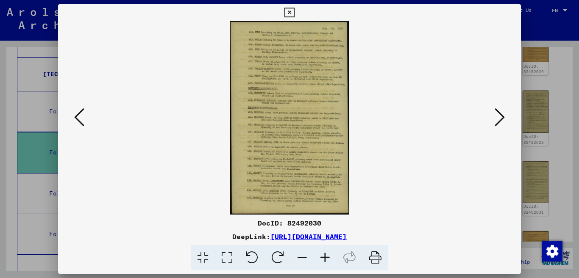
scroll to position [255, 0]
click at [324, 253] on icon at bounding box center [325, 258] width 23 height 26
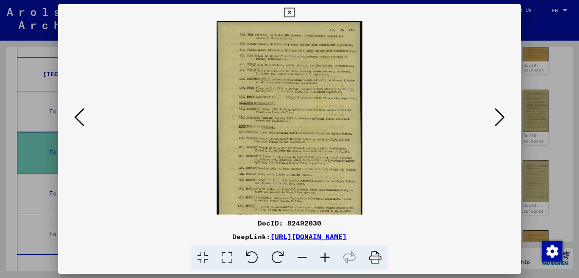
click at [324, 253] on icon at bounding box center [325, 258] width 23 height 26
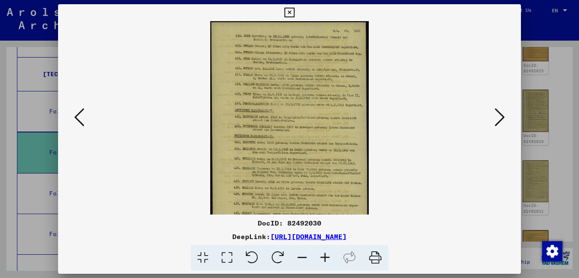
click at [324, 253] on icon at bounding box center [325, 258] width 23 height 26
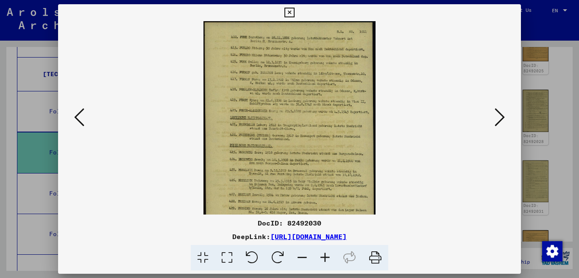
click at [324, 253] on icon at bounding box center [325, 258] width 23 height 26
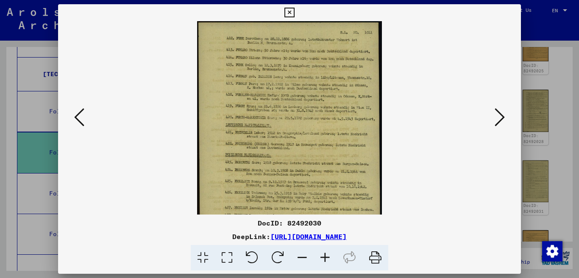
click at [324, 253] on icon at bounding box center [325, 258] width 23 height 26
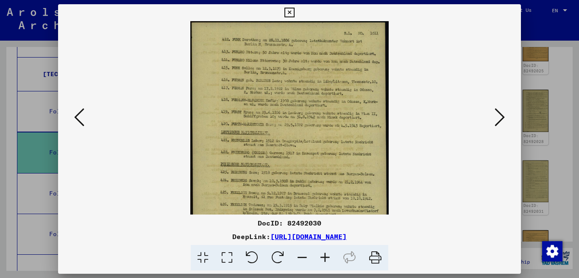
click at [324, 253] on icon at bounding box center [325, 258] width 23 height 26
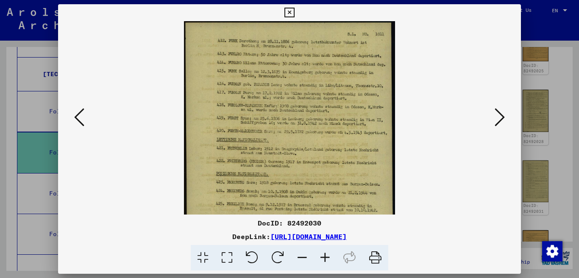
click at [501, 115] on icon at bounding box center [500, 117] width 10 height 20
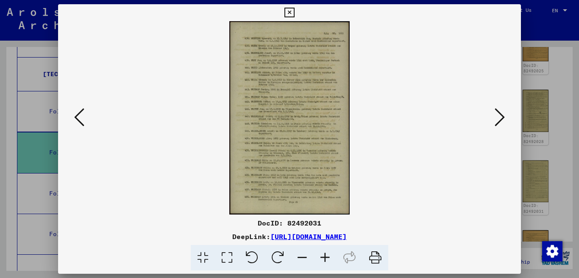
click at [501, 115] on icon at bounding box center [500, 117] width 10 height 20
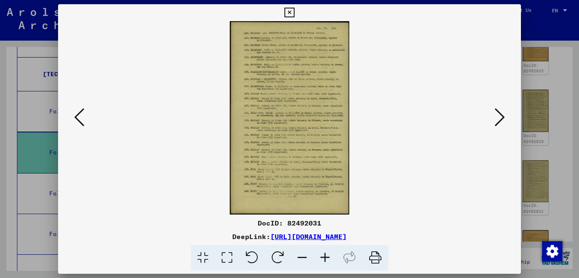
click at [501, 115] on icon at bounding box center [500, 117] width 10 height 20
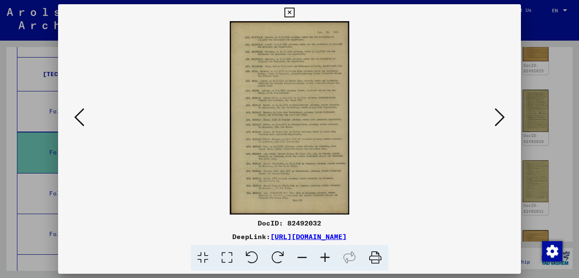
click at [501, 115] on icon at bounding box center [500, 117] width 10 height 20
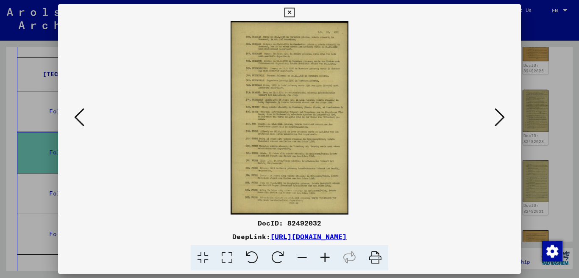
click at [501, 115] on icon at bounding box center [500, 117] width 10 height 20
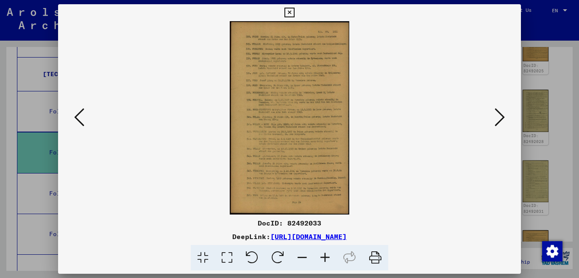
click at [501, 115] on icon at bounding box center [500, 117] width 10 height 20
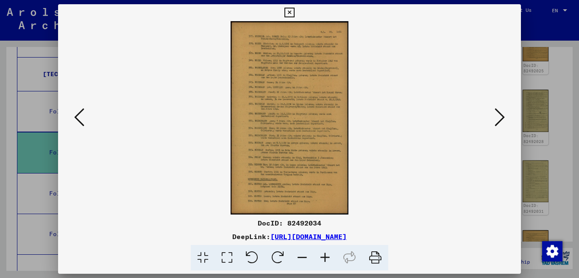
click at [75, 114] on icon at bounding box center [79, 117] width 10 height 20
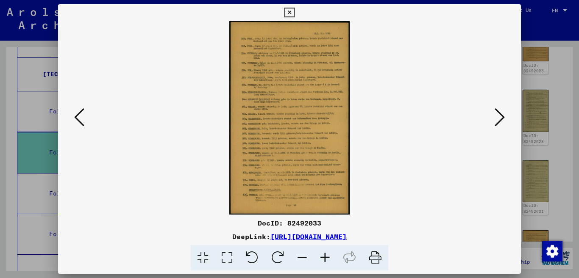
click at [75, 114] on icon at bounding box center [79, 117] width 10 height 20
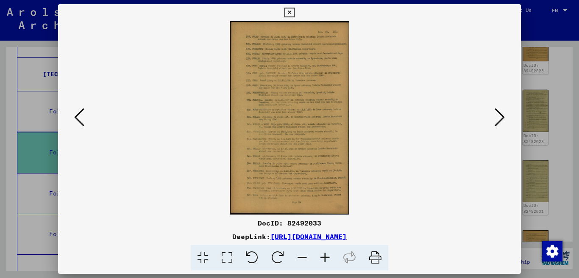
click at [323, 258] on icon at bounding box center [325, 258] width 23 height 26
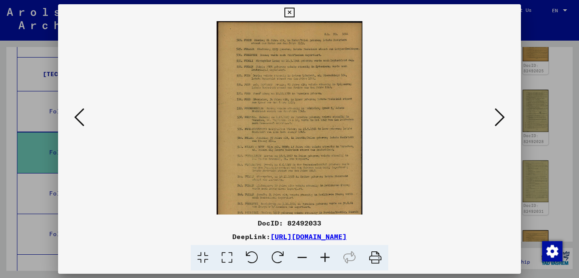
click at [323, 258] on icon at bounding box center [325, 258] width 23 height 26
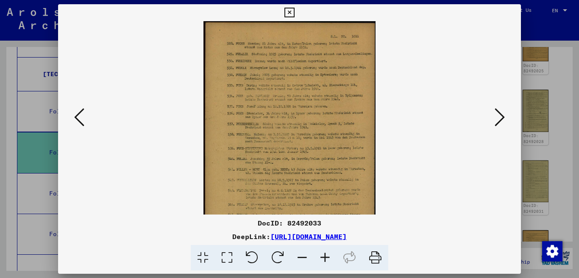
click at [323, 258] on icon at bounding box center [325, 258] width 23 height 26
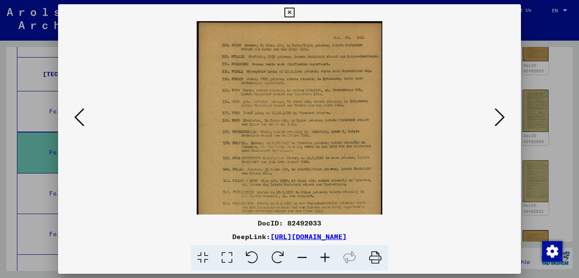
click at [323, 258] on icon at bounding box center [325, 258] width 23 height 26
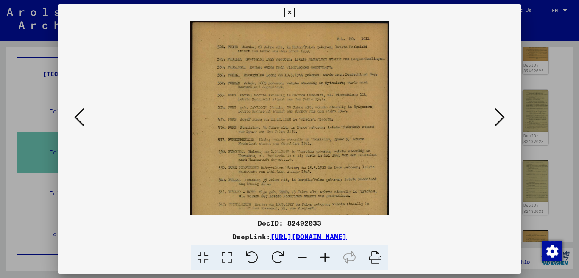
click at [75, 118] on icon at bounding box center [79, 117] width 10 height 20
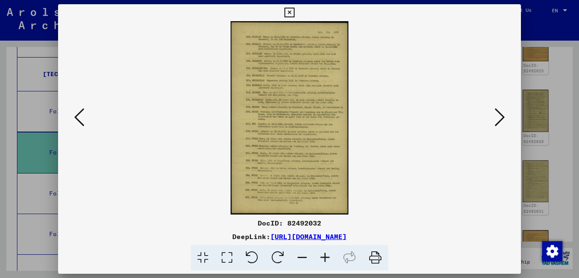
click at [75, 118] on icon at bounding box center [79, 117] width 10 height 20
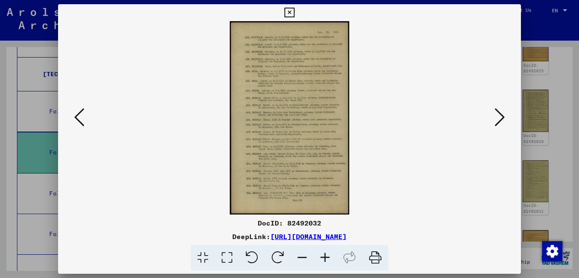
click at [75, 118] on icon at bounding box center [79, 117] width 10 height 20
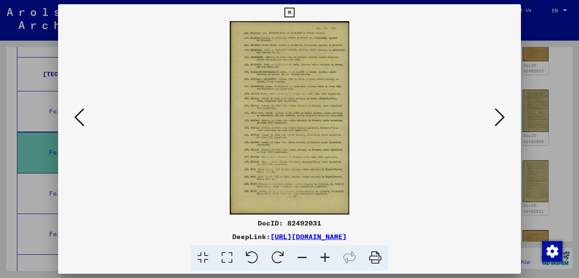
click at [75, 118] on icon at bounding box center [79, 117] width 10 height 20
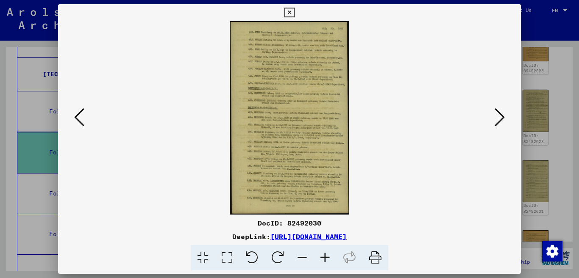
click at [329, 256] on icon at bounding box center [325, 258] width 23 height 26
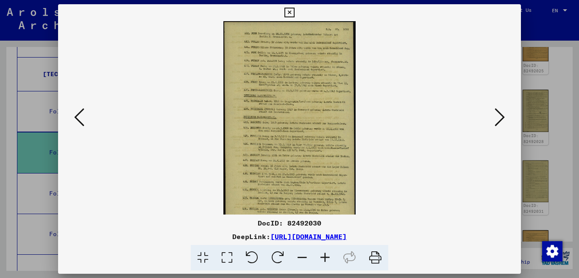
click at [329, 256] on icon at bounding box center [325, 258] width 23 height 26
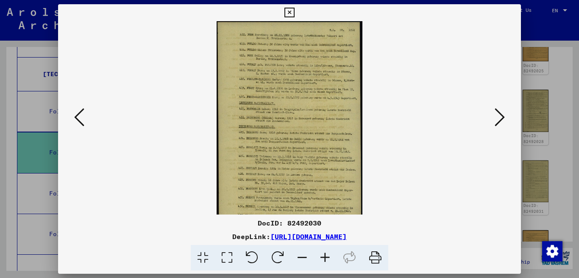
click at [329, 256] on icon at bounding box center [325, 258] width 23 height 26
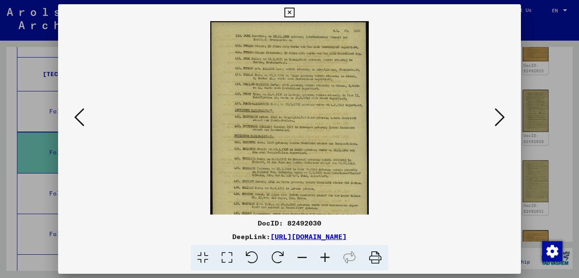
click at [329, 256] on icon at bounding box center [325, 258] width 23 height 26
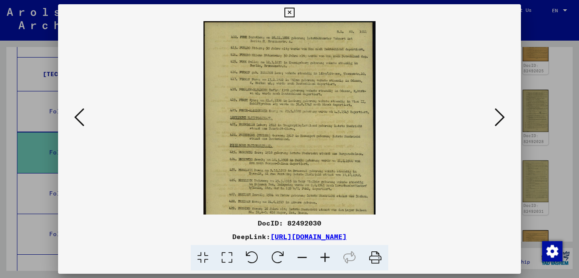
click at [329, 256] on icon at bounding box center [325, 258] width 23 height 26
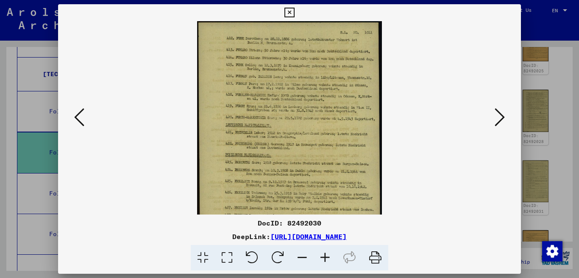
click at [329, 256] on icon at bounding box center [325, 258] width 23 height 26
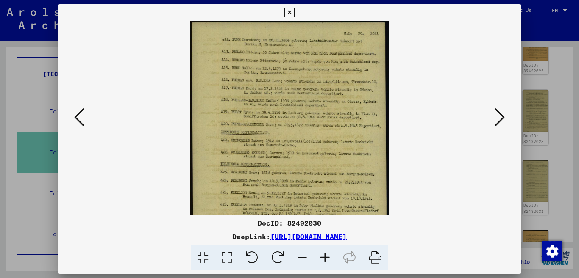
click at [329, 256] on icon at bounding box center [325, 258] width 23 height 26
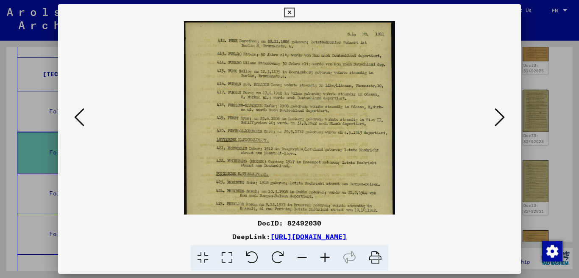
scroll to position [91, 0]
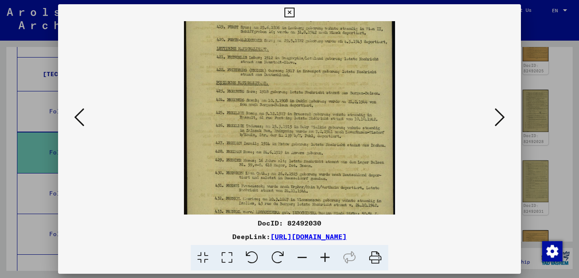
drag, startPoint x: 294, startPoint y: 132, endPoint x: 298, endPoint y: 63, distance: 69.2
click at [298, 63] on img at bounding box center [289, 101] width 211 height 342
click at [501, 117] on icon at bounding box center [500, 117] width 10 height 20
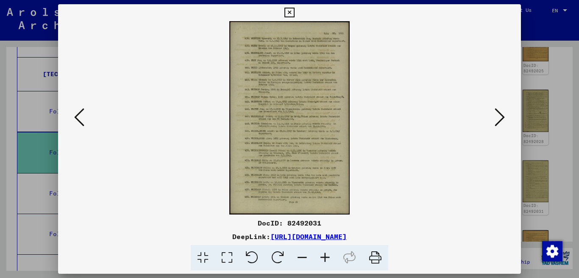
scroll to position [0, 0]
click at [501, 117] on icon at bounding box center [500, 117] width 10 height 20
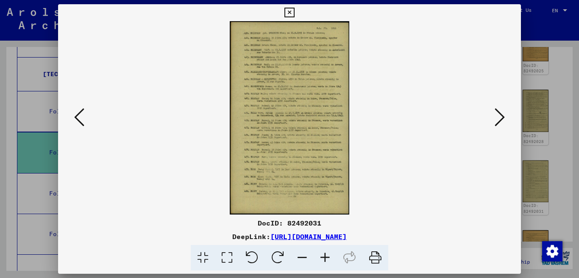
click at [501, 117] on icon at bounding box center [500, 117] width 10 height 20
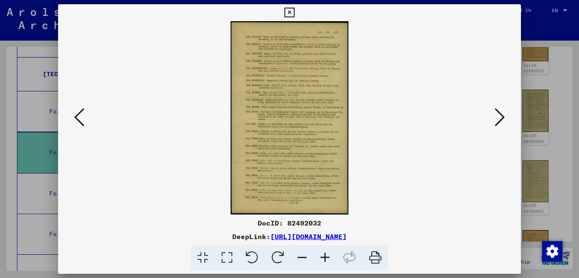
click at [501, 117] on icon at bounding box center [500, 117] width 10 height 20
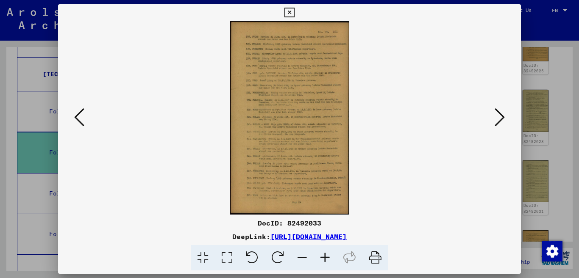
click at [501, 117] on icon at bounding box center [500, 117] width 10 height 20
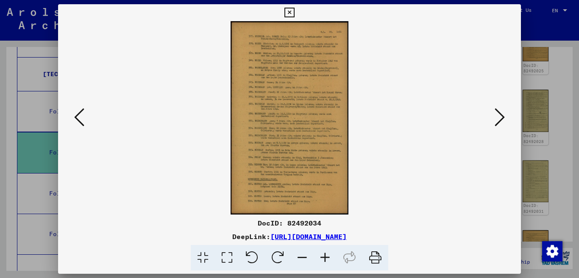
click at [501, 117] on icon at bounding box center [500, 117] width 10 height 20
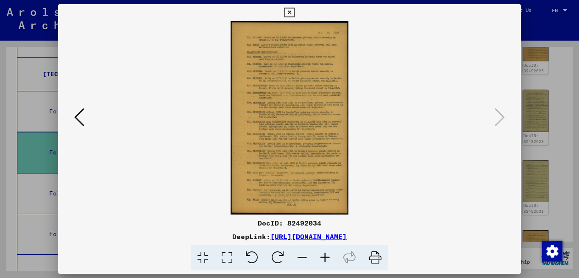
click at [501, 117] on icon at bounding box center [500, 117] width 10 height 20
click at [500, 117] on icon at bounding box center [500, 117] width 10 height 20
click at [499, 117] on icon at bounding box center [500, 117] width 10 height 20
click at [294, 16] on icon at bounding box center [289, 13] width 10 height 10
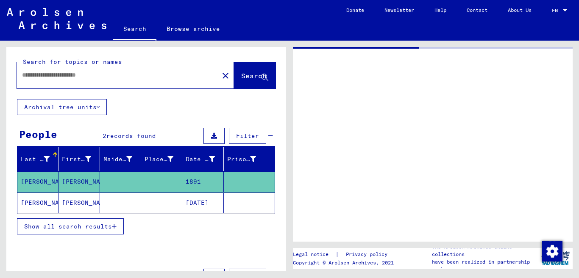
type input "********"
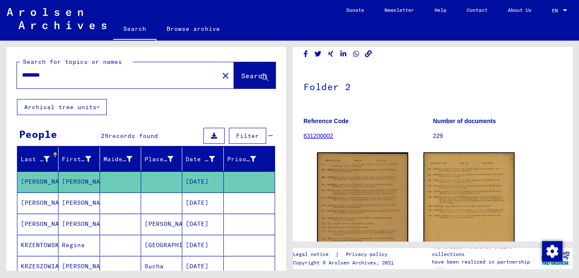
scroll to position [52, 0]
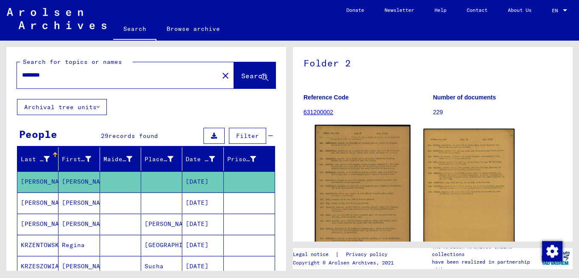
click at [371, 131] on img at bounding box center [363, 202] width 96 height 155
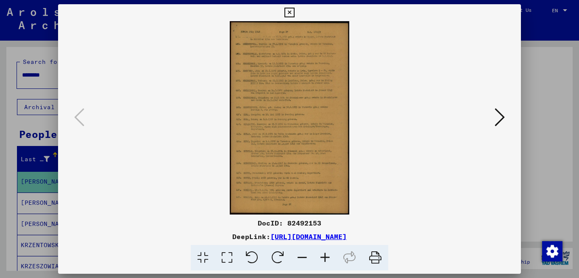
scroll to position [85, 0]
click at [503, 117] on icon at bounding box center [500, 117] width 10 height 20
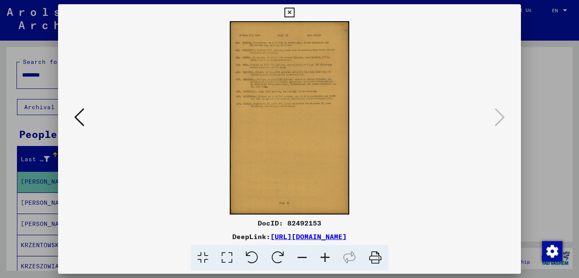
click at [326, 259] on icon at bounding box center [325, 258] width 23 height 26
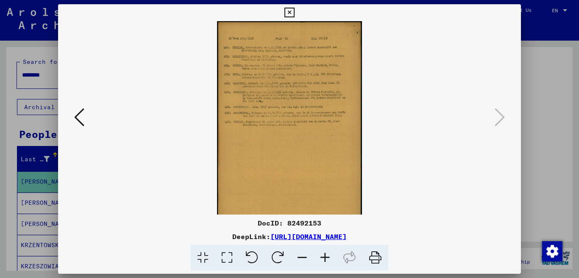
click at [326, 259] on icon at bounding box center [325, 258] width 23 height 26
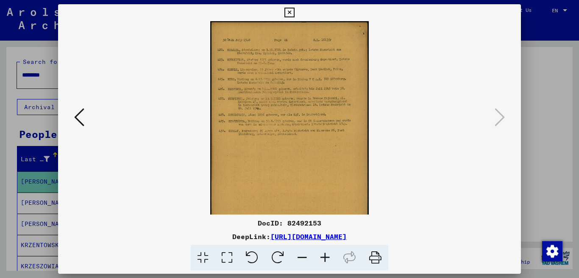
click at [326, 259] on icon at bounding box center [325, 258] width 23 height 26
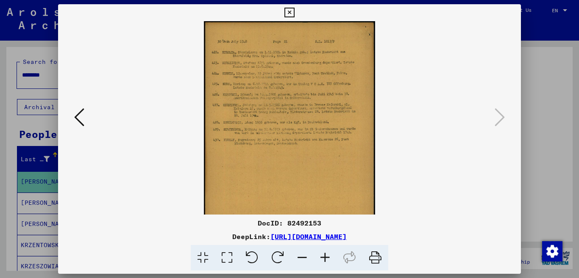
click at [326, 259] on icon at bounding box center [325, 258] width 23 height 26
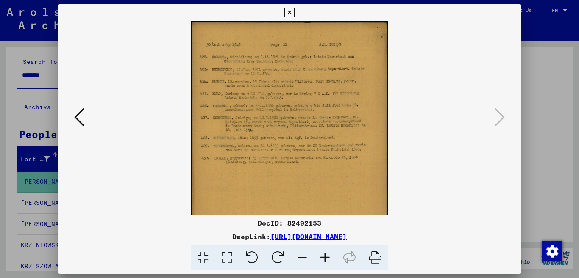
click at [326, 259] on icon at bounding box center [325, 258] width 23 height 26
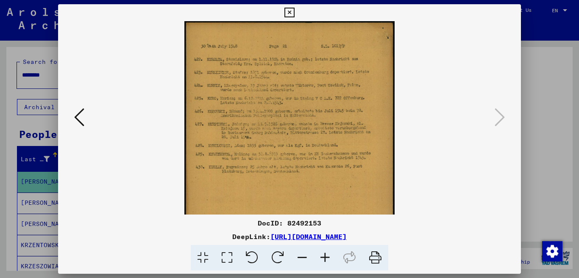
click at [326, 259] on icon at bounding box center [325, 258] width 23 height 26
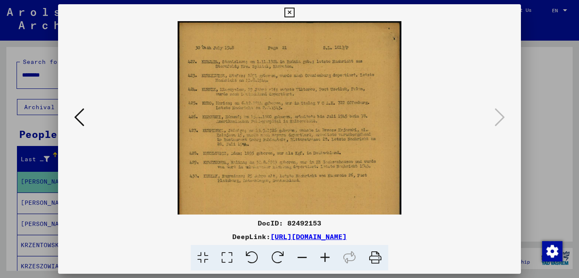
click at [326, 259] on icon at bounding box center [325, 258] width 23 height 26
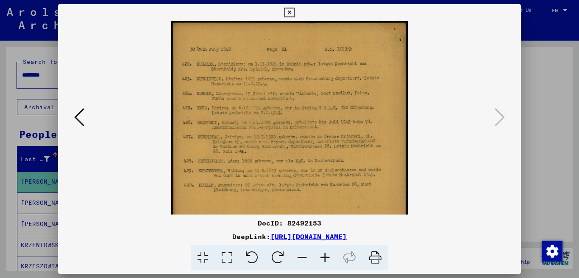
click at [326, 259] on icon at bounding box center [325, 258] width 23 height 26
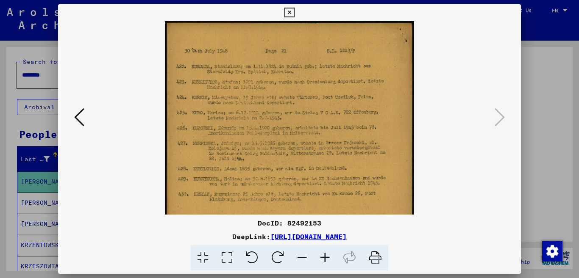
click at [326, 259] on icon at bounding box center [325, 258] width 23 height 26
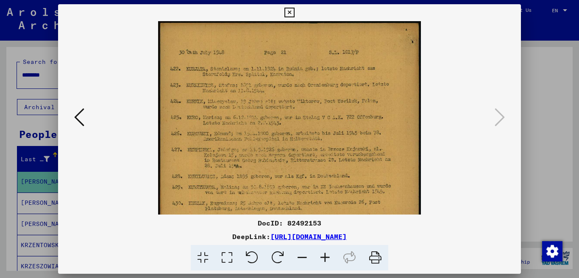
drag, startPoint x: 316, startPoint y: 112, endPoint x: 301, endPoint y: 257, distance: 145.7
click at [301, 257] on icon at bounding box center [302, 258] width 23 height 26
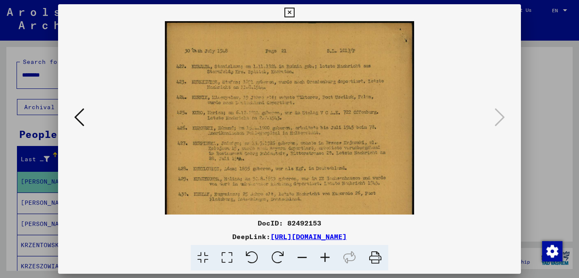
click at [301, 257] on icon at bounding box center [302, 258] width 23 height 26
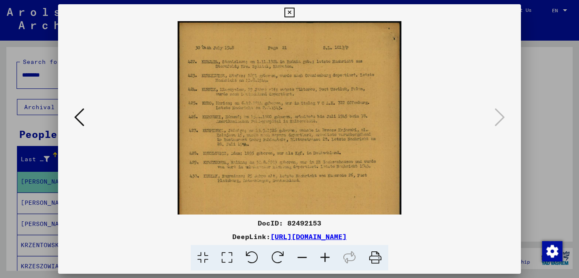
click at [301, 257] on icon at bounding box center [302, 258] width 23 height 26
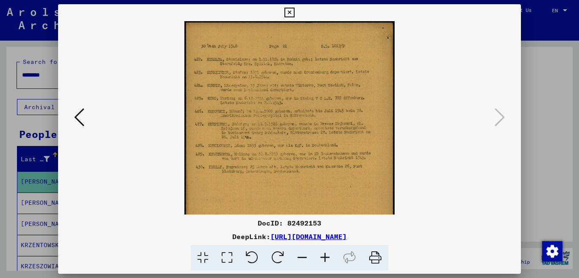
click at [301, 257] on icon at bounding box center [302, 258] width 23 height 26
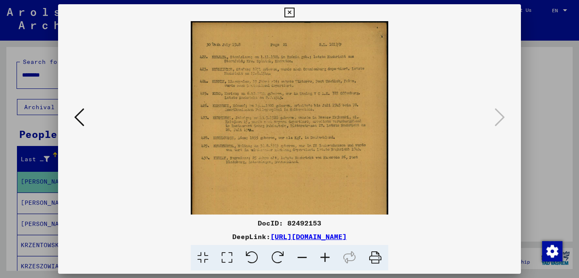
click at [301, 257] on icon at bounding box center [302, 258] width 23 height 26
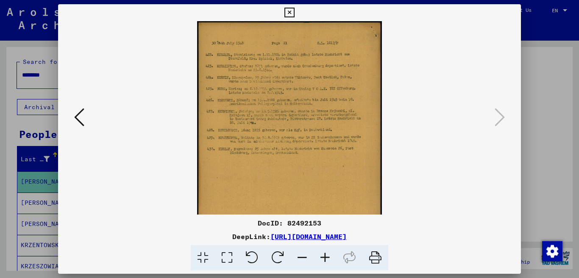
click at [301, 257] on icon at bounding box center [302, 258] width 23 height 26
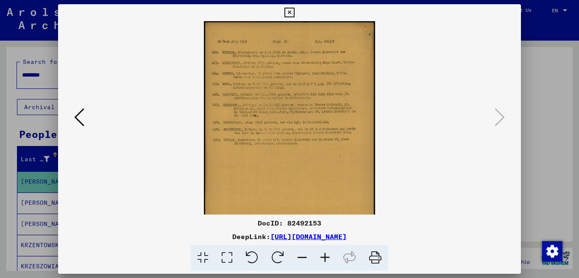
click at [301, 257] on icon at bounding box center [302, 258] width 23 height 26
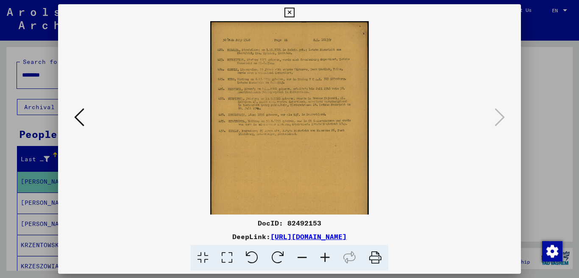
click at [301, 257] on icon at bounding box center [302, 258] width 23 height 26
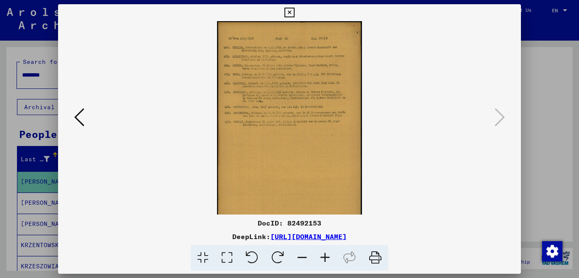
click at [301, 257] on icon at bounding box center [302, 258] width 23 height 26
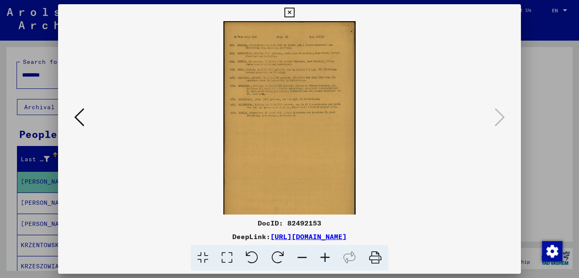
click at [374, 258] on icon at bounding box center [375, 258] width 26 height 26
click at [294, 11] on icon at bounding box center [289, 13] width 10 height 10
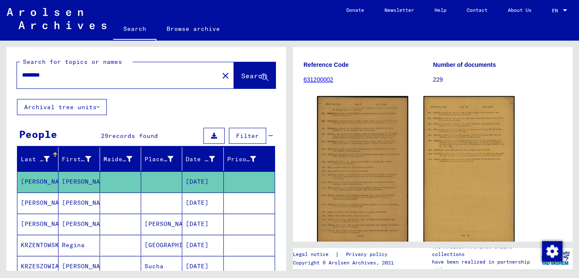
click at [323, 79] on link "631200002" at bounding box center [318, 79] width 30 height 7
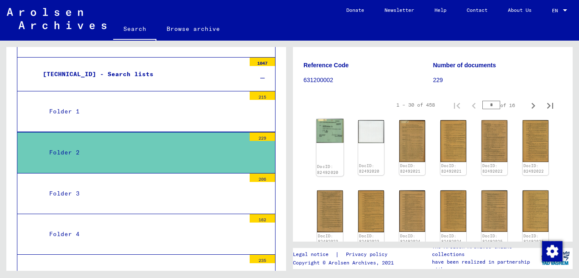
scroll to position [85, 0]
click at [330, 128] on img at bounding box center [329, 131] width 27 height 24
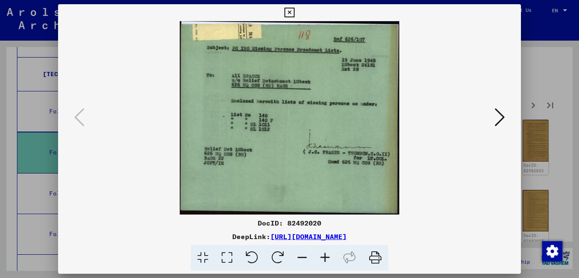
click at [380, 257] on icon at bounding box center [375, 258] width 26 height 26
click at [498, 116] on icon at bounding box center [500, 117] width 10 height 20
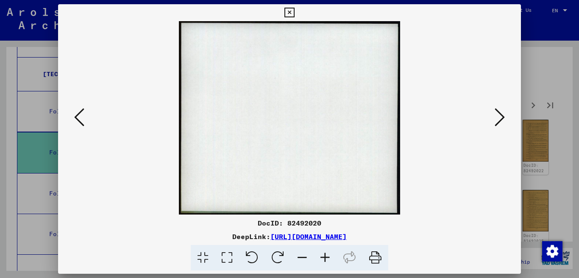
click at [498, 116] on icon at bounding box center [500, 117] width 10 height 20
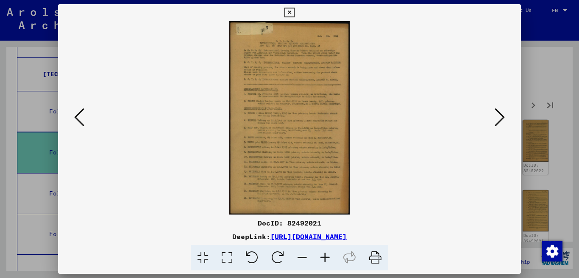
click at [370, 255] on icon at bounding box center [375, 258] width 26 height 26
click at [294, 10] on icon at bounding box center [289, 13] width 10 height 10
